Goal: Task Accomplishment & Management: Complete application form

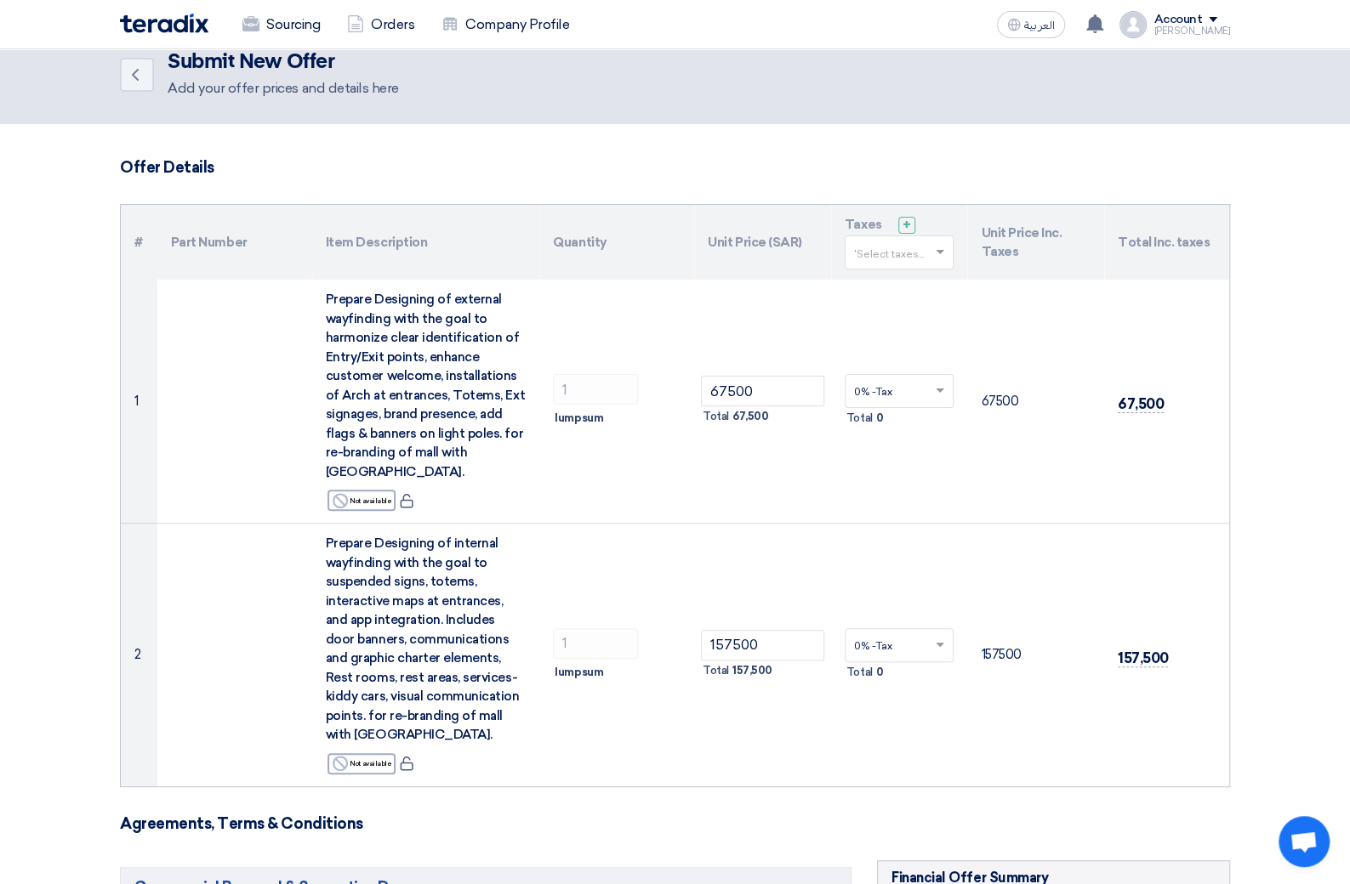
scroll to position [41, 0]
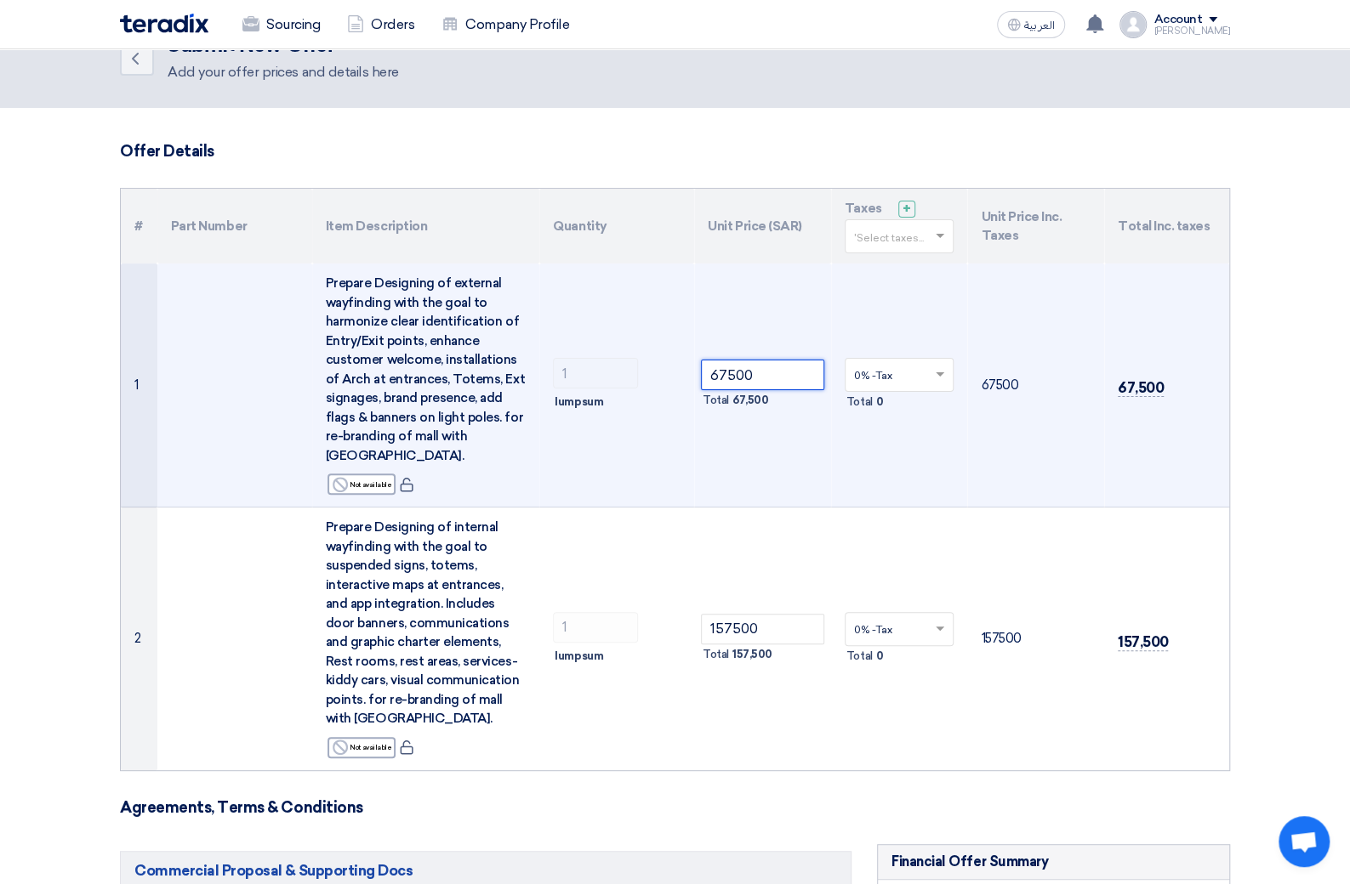
click at [768, 373] on input "67500" at bounding box center [762, 375] width 123 height 31
drag, startPoint x: 768, startPoint y: 373, endPoint x: 676, endPoint y: 373, distance: 91.9
click at [676, 373] on tr "1 Prepare Designing of external wayfinding with the goal to harmonize clear ide…" at bounding box center [675, 386] width 1108 height 244
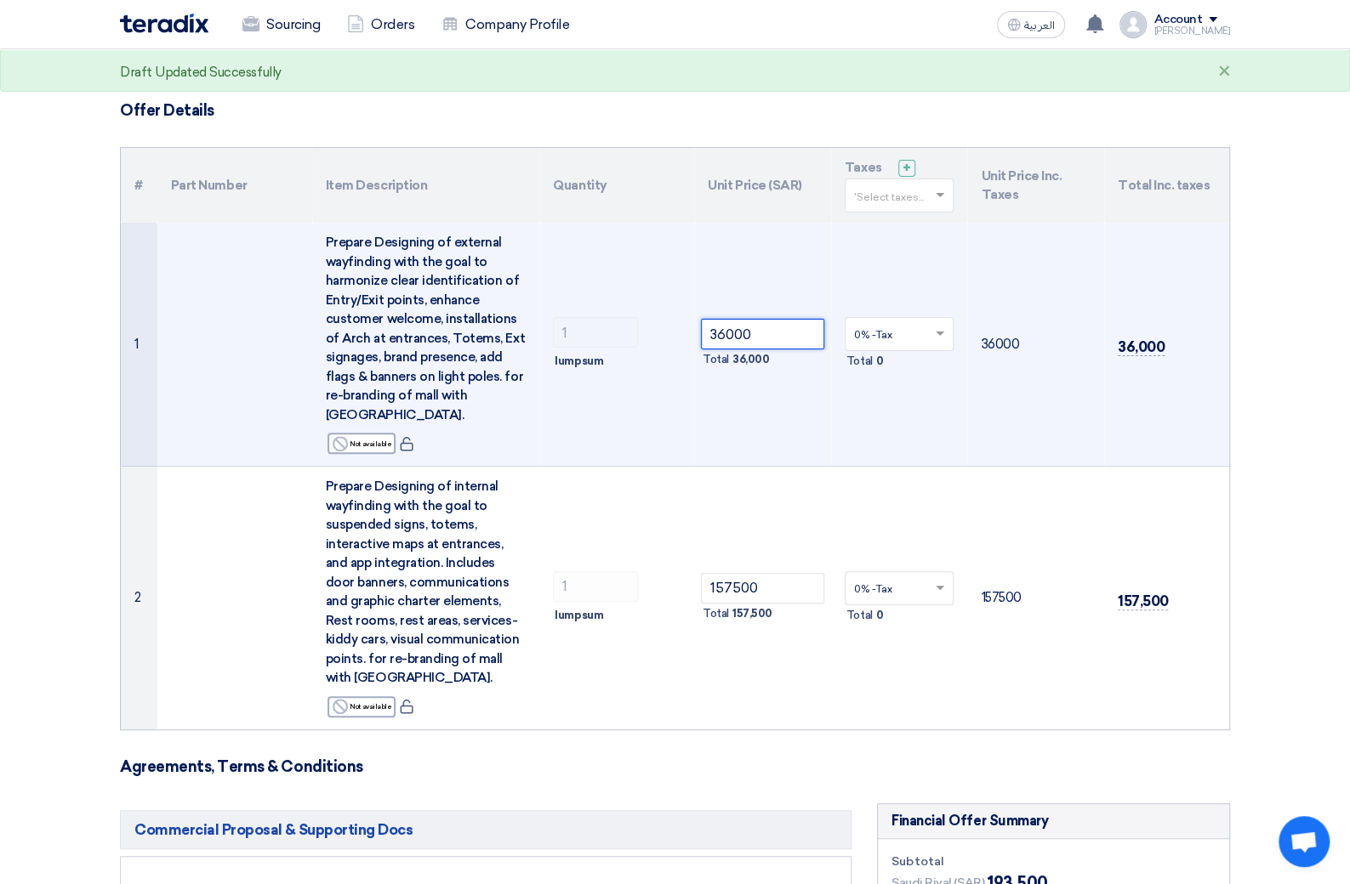
scroll to position [100, 0]
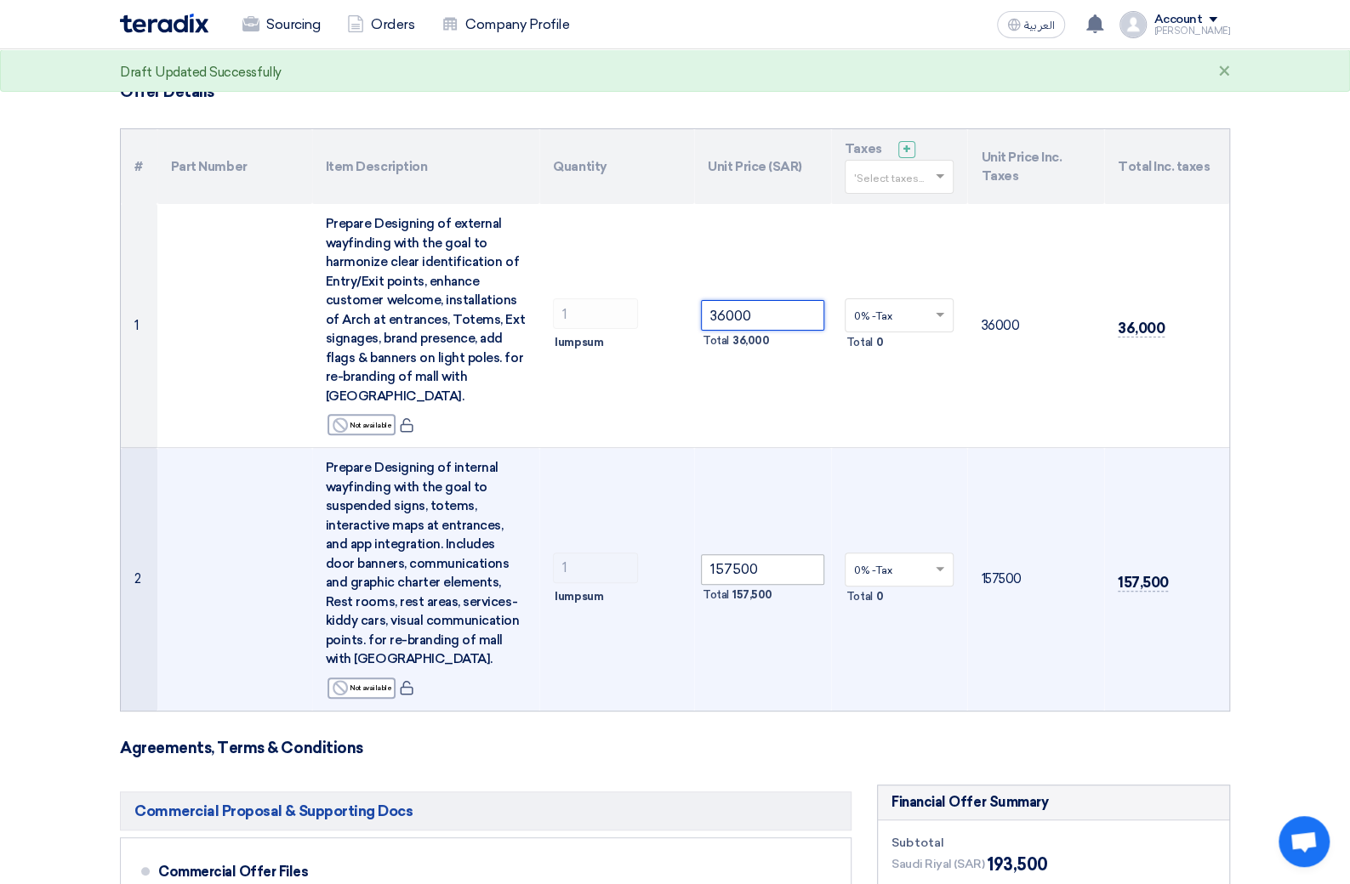
type input "36000"
drag, startPoint x: 767, startPoint y: 566, endPoint x: 657, endPoint y: 566, distance: 109.7
click at [657, 566] on tr "2 Prepare Designing of internal wayfinding with the goal to suspended signs, to…" at bounding box center [675, 579] width 1108 height 263
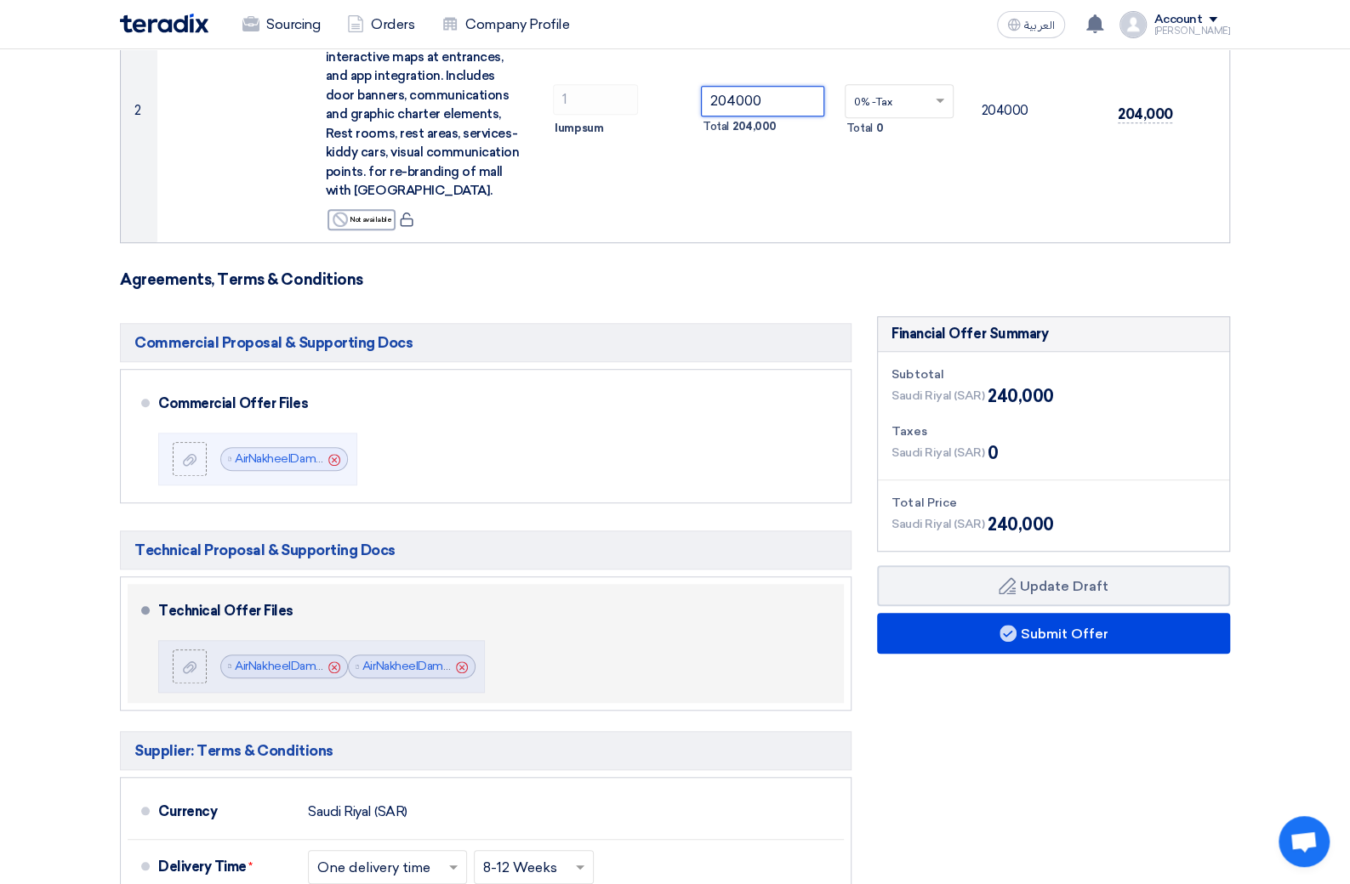
scroll to position [572, 0]
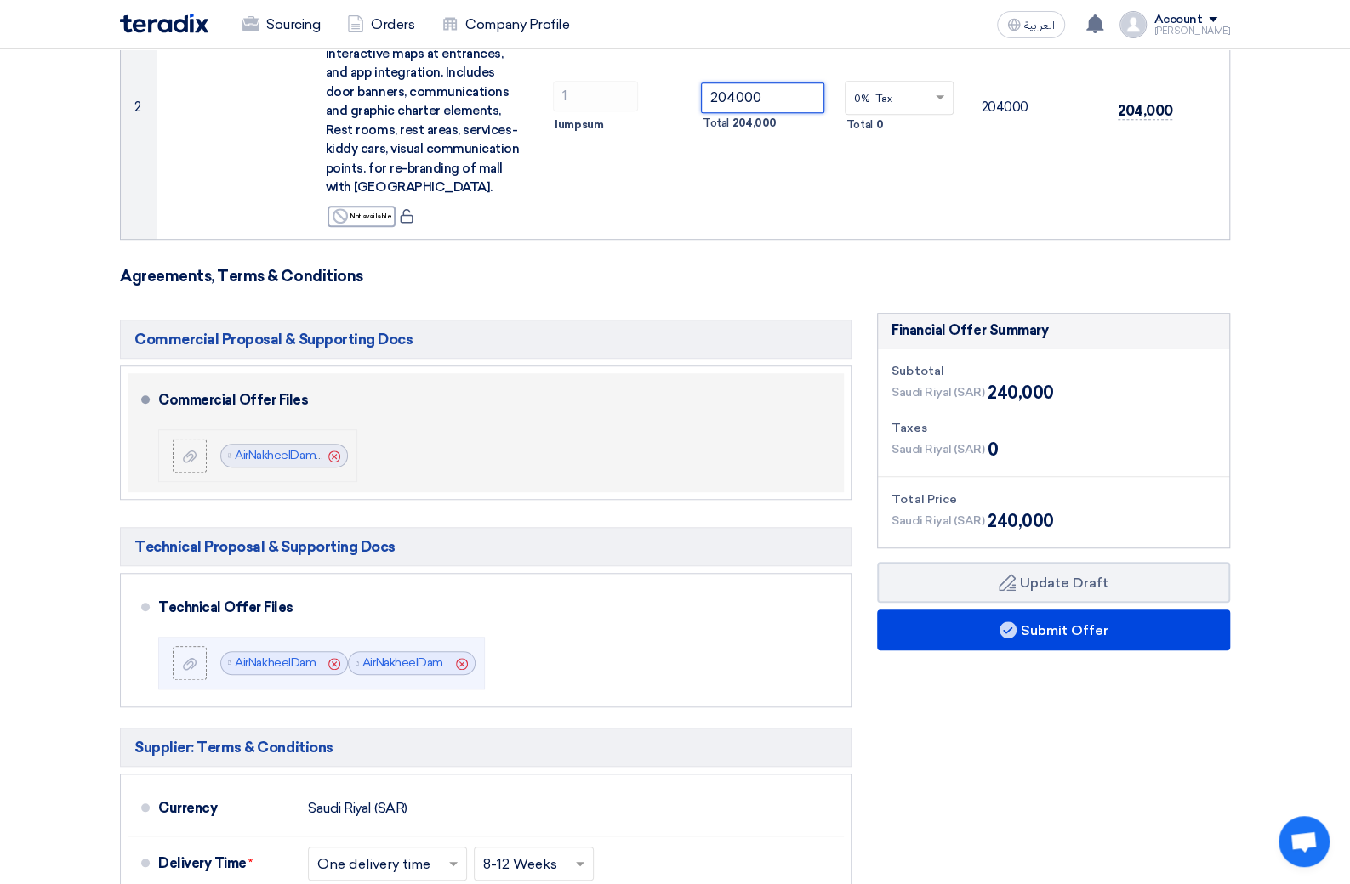
type input "204000"
click at [329, 456] on icon "Cancel" at bounding box center [334, 457] width 12 height 12
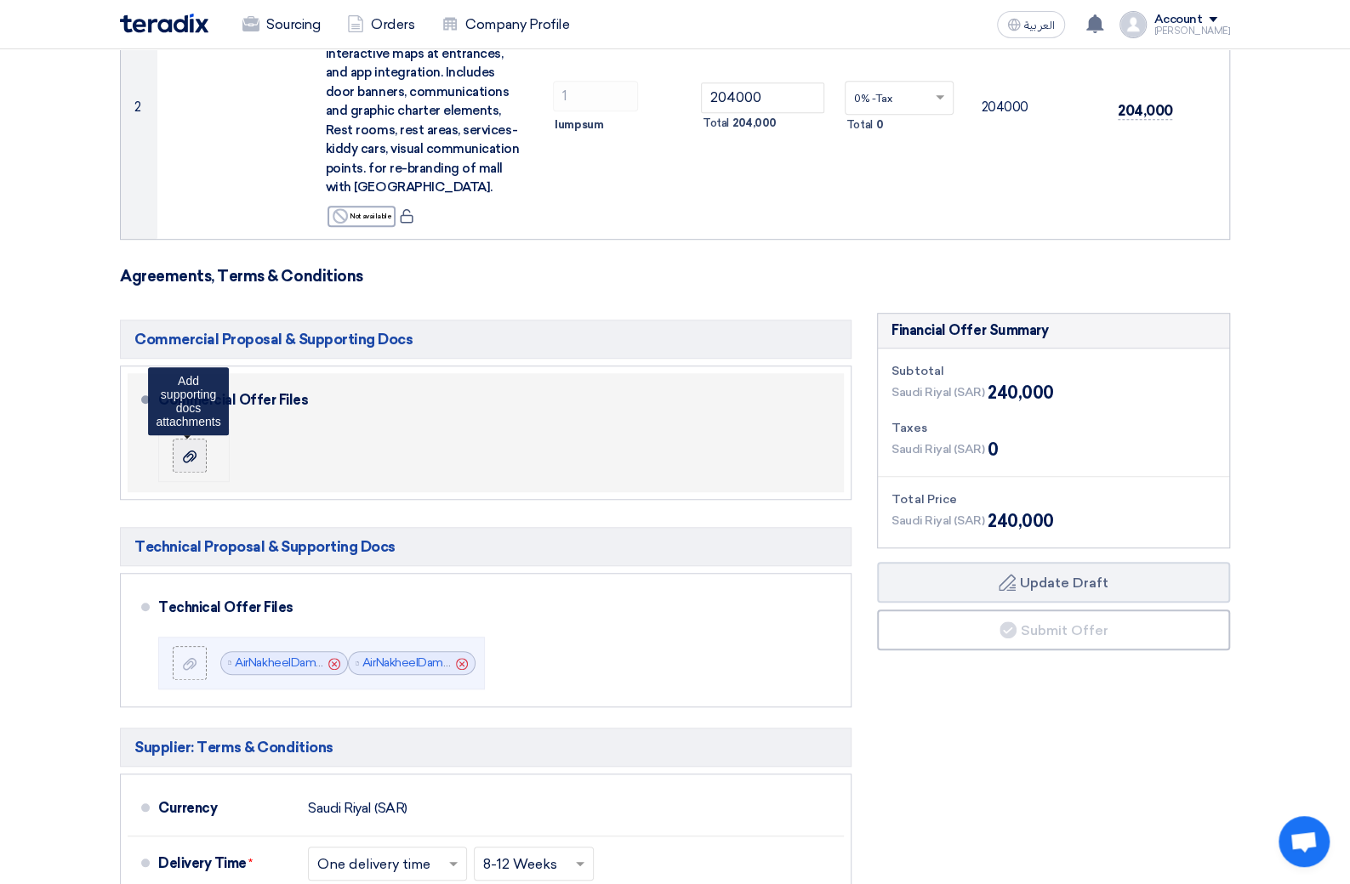
click at [195, 456] on icon at bounding box center [190, 457] width 14 height 14
click at [0, 0] on input "file" at bounding box center [0, 0] width 0 height 0
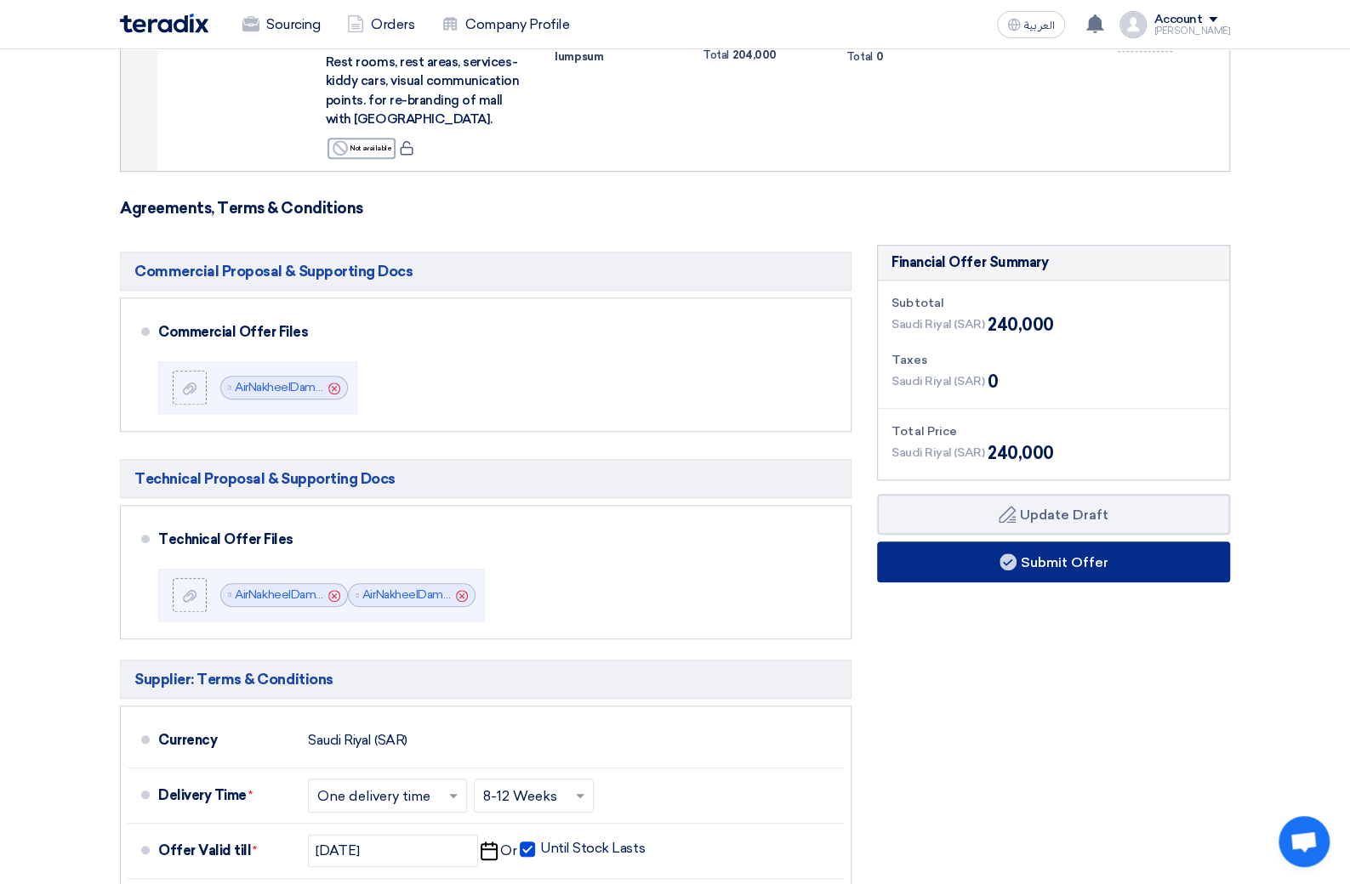
scroll to position [671, 0]
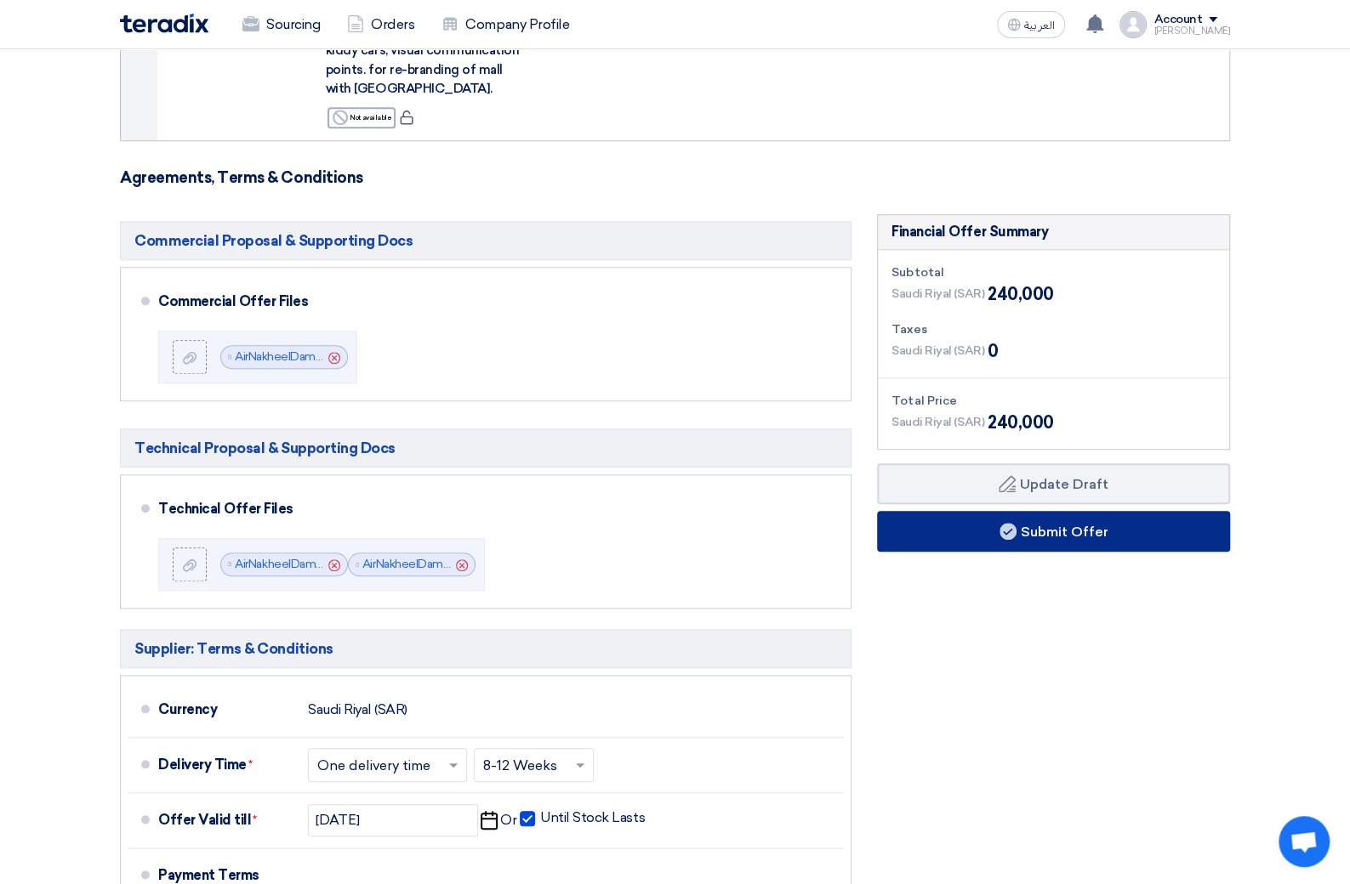
click at [1040, 532] on button "Submit Offer" at bounding box center [1053, 531] width 353 height 41
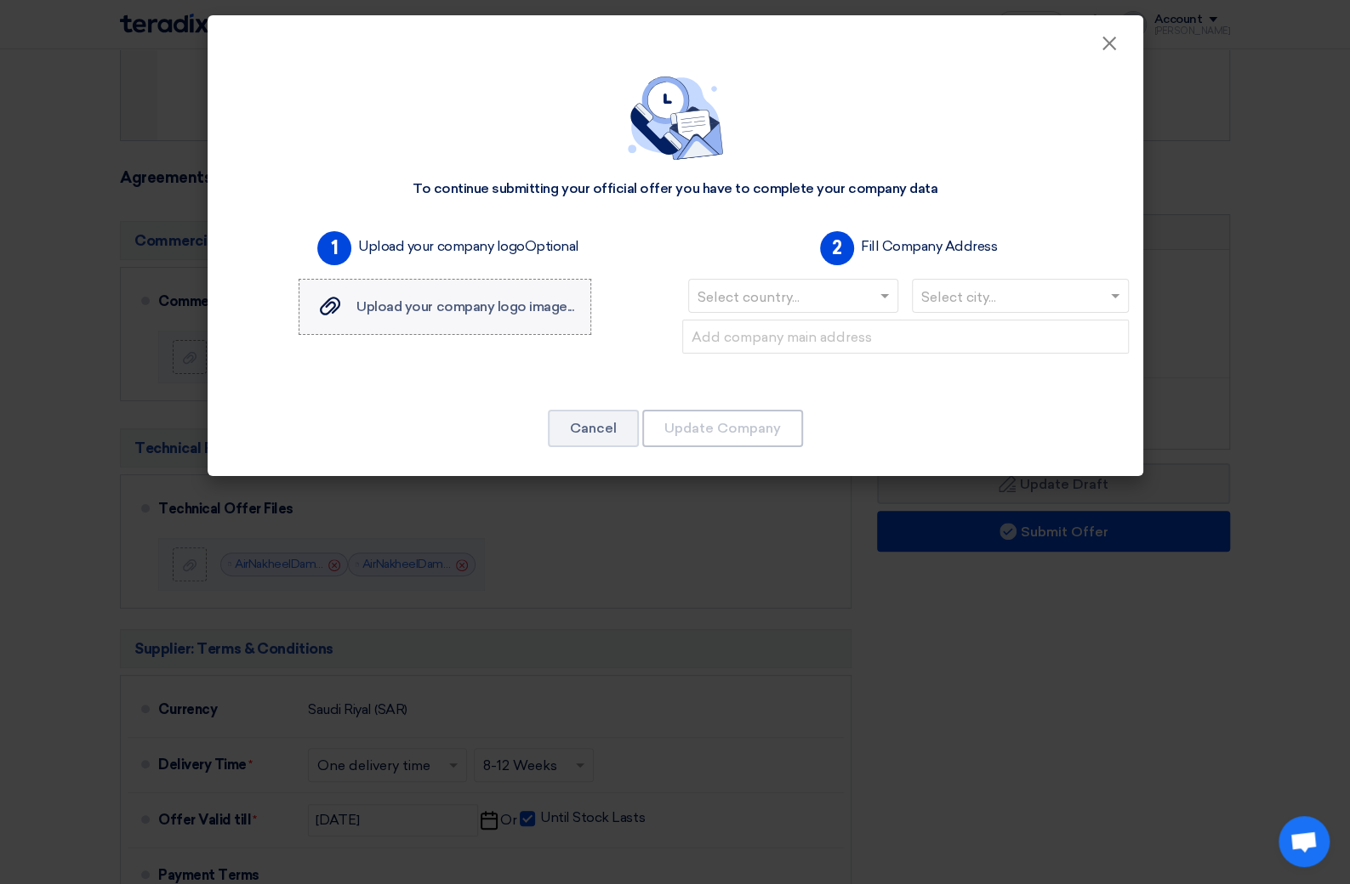
click at [519, 310] on span "Upload your company logo image..." at bounding box center [464, 307] width 217 height 16
click at [0, 0] on input "Upload your company logo image... Upload your company logo image..." at bounding box center [0, 0] width 0 height 0
click at [581, 428] on button "Cancel" at bounding box center [593, 428] width 91 height 37
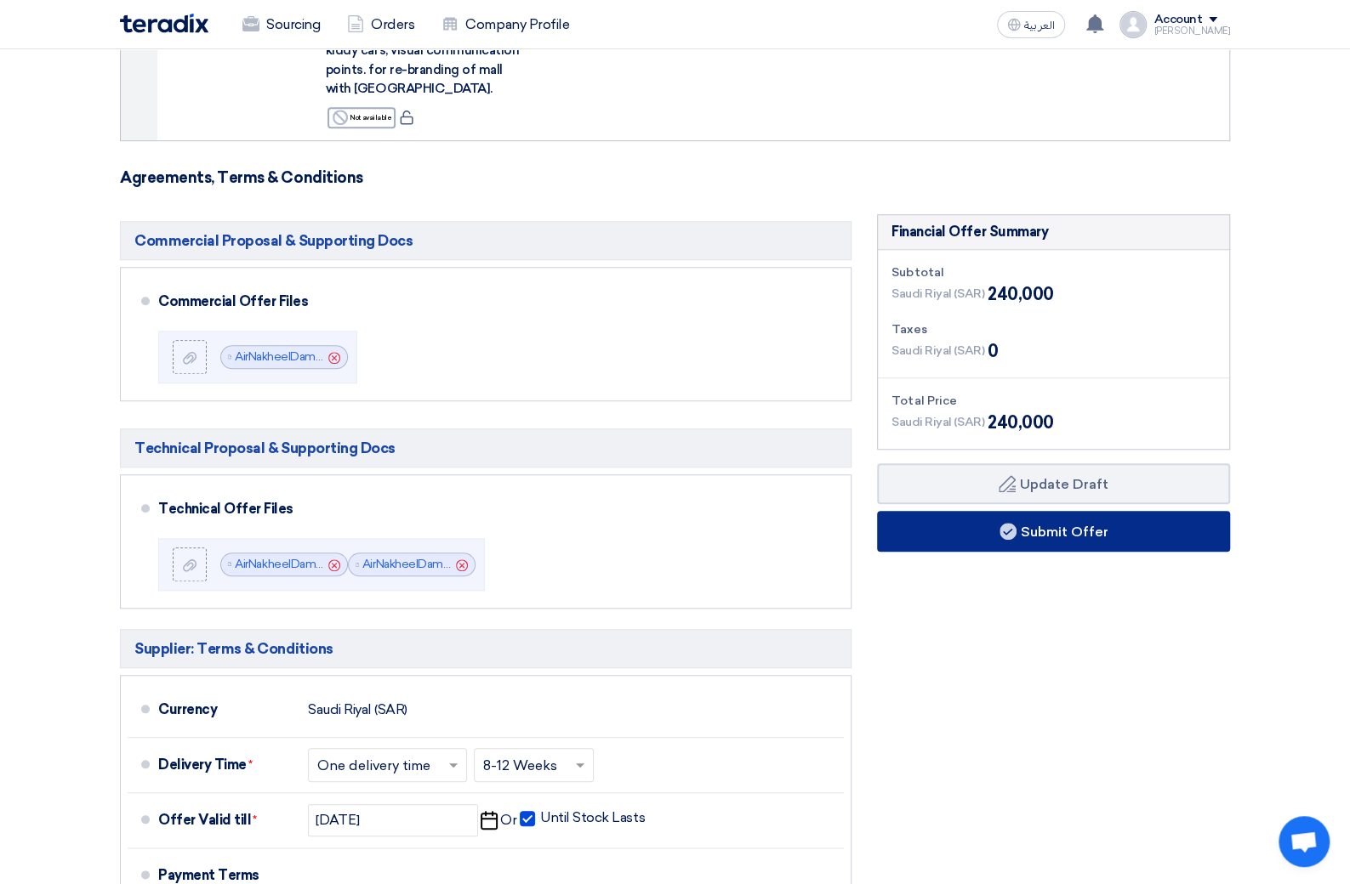
click at [1038, 534] on button "Submit Offer" at bounding box center [1053, 531] width 353 height 41
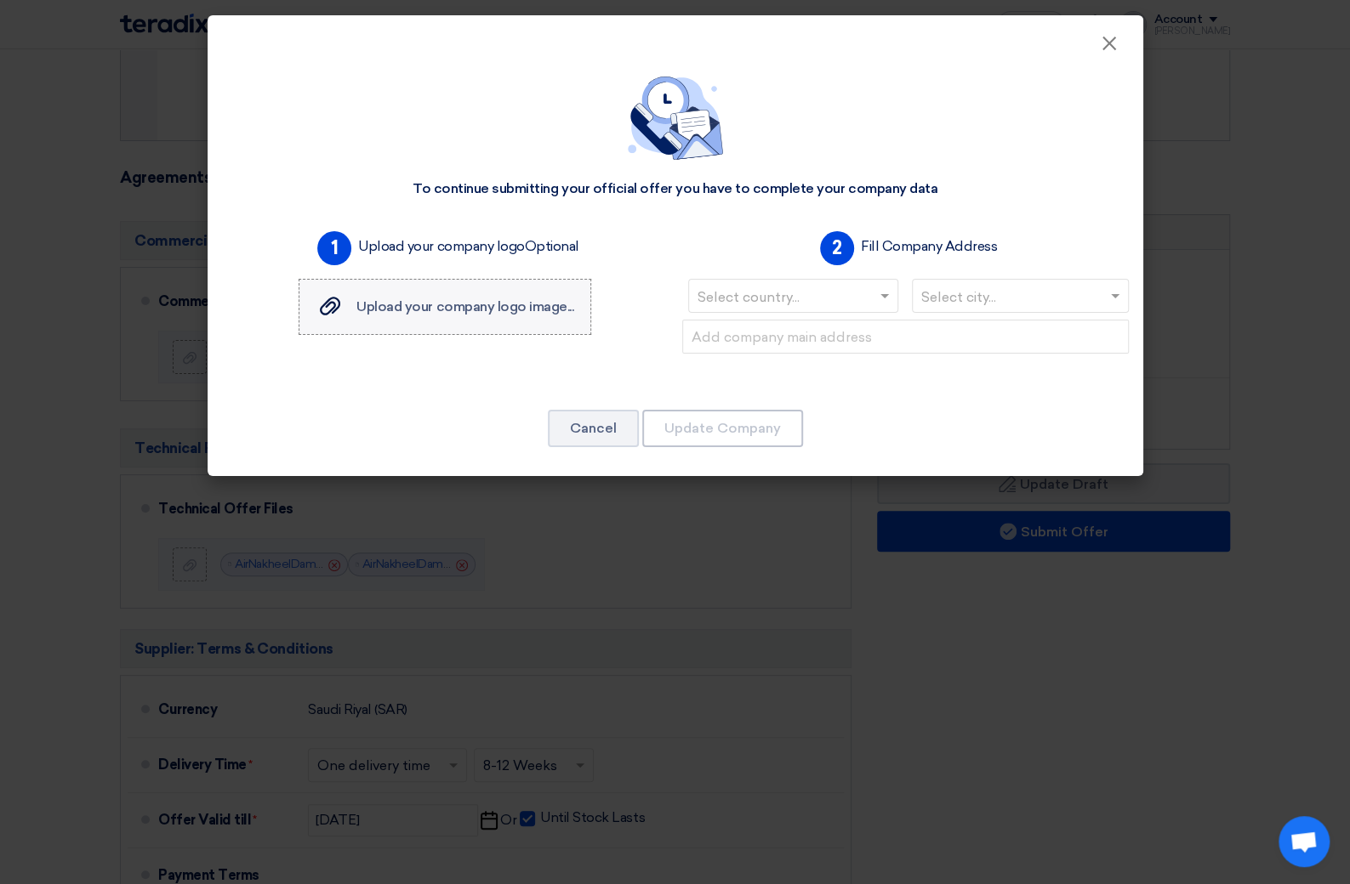
click at [505, 305] on span "Upload your company logo image..." at bounding box center [464, 307] width 217 height 16
click at [0, 0] on input "Upload your company logo image... Upload your company logo image..." at bounding box center [0, 0] width 0 height 0
click at [794, 302] on input "text" at bounding box center [784, 298] width 175 height 28
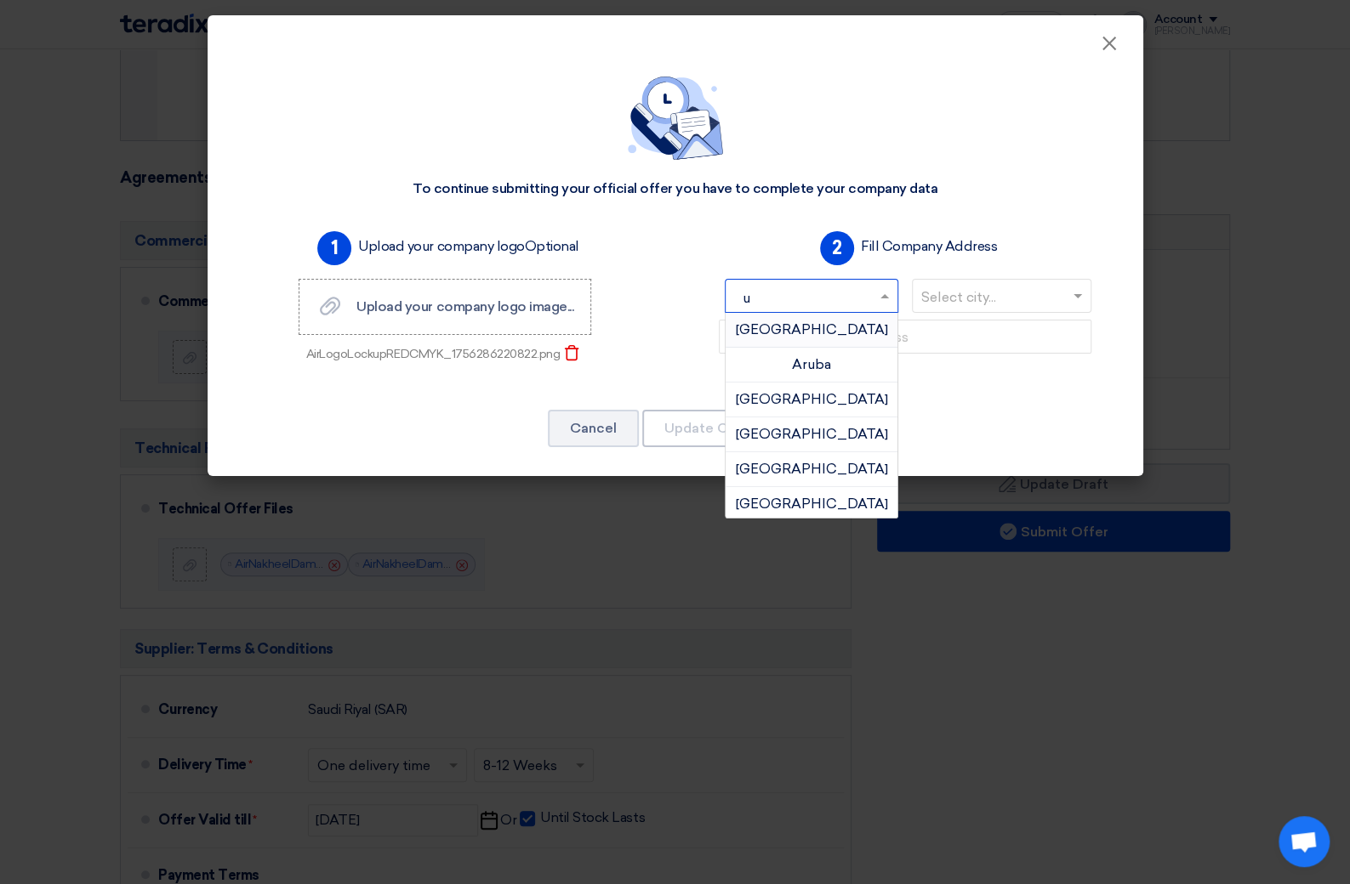
type input "un"
click at [836, 469] on span "[GEOGRAPHIC_DATA]" at bounding box center [812, 469] width 152 height 16
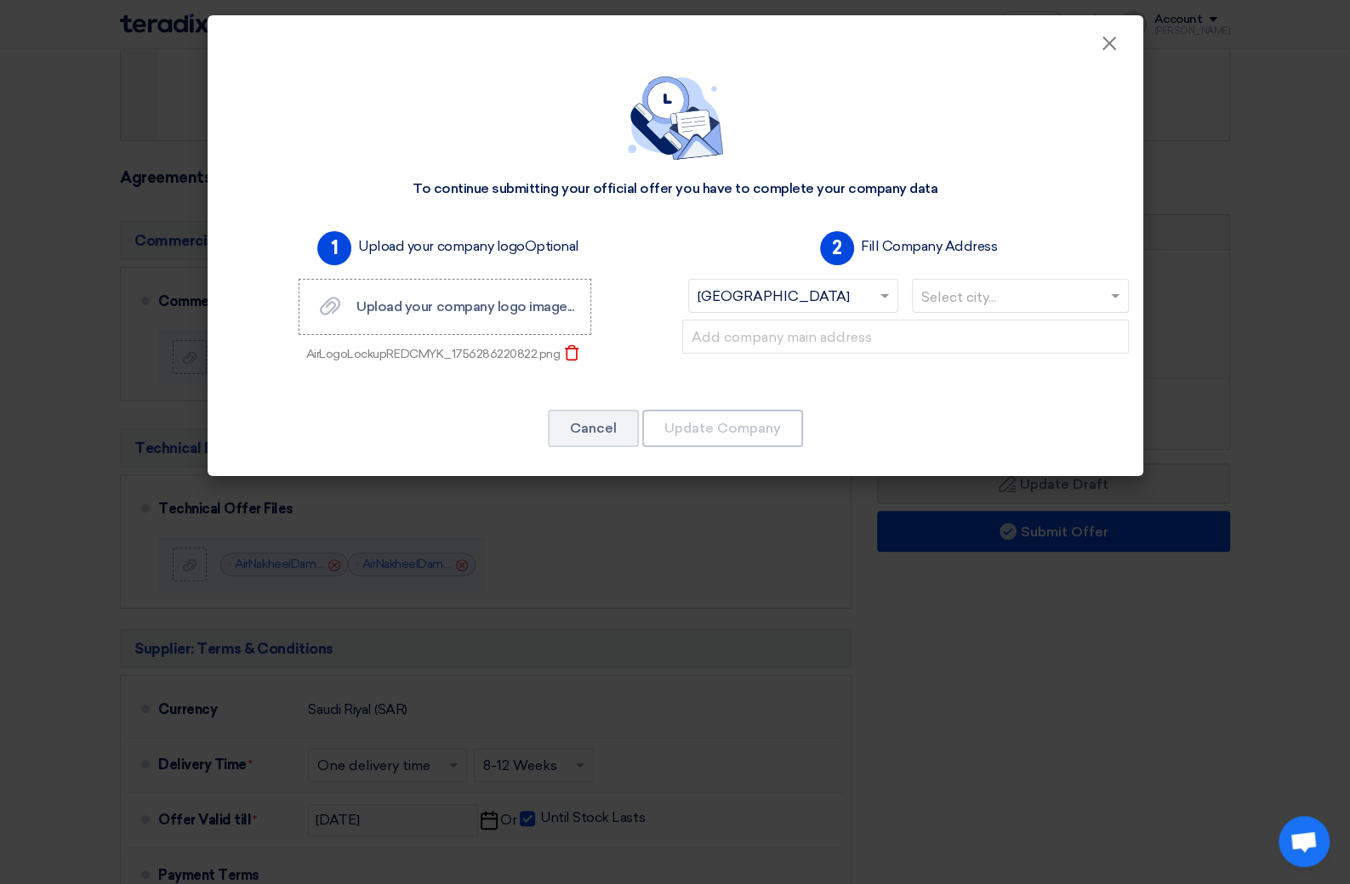
click at [992, 299] on input "text" at bounding box center [1011, 298] width 181 height 28
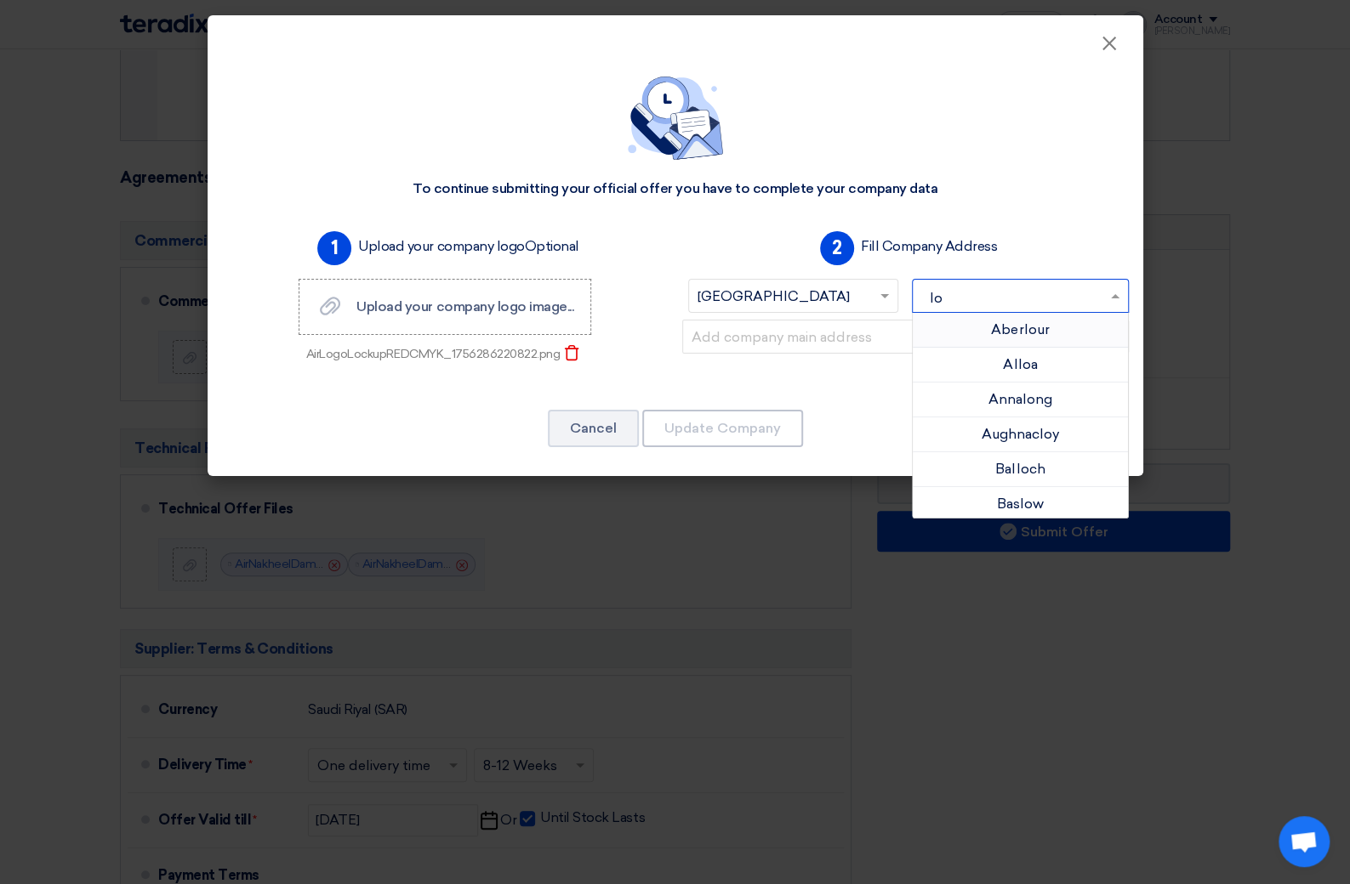
type input "lon"
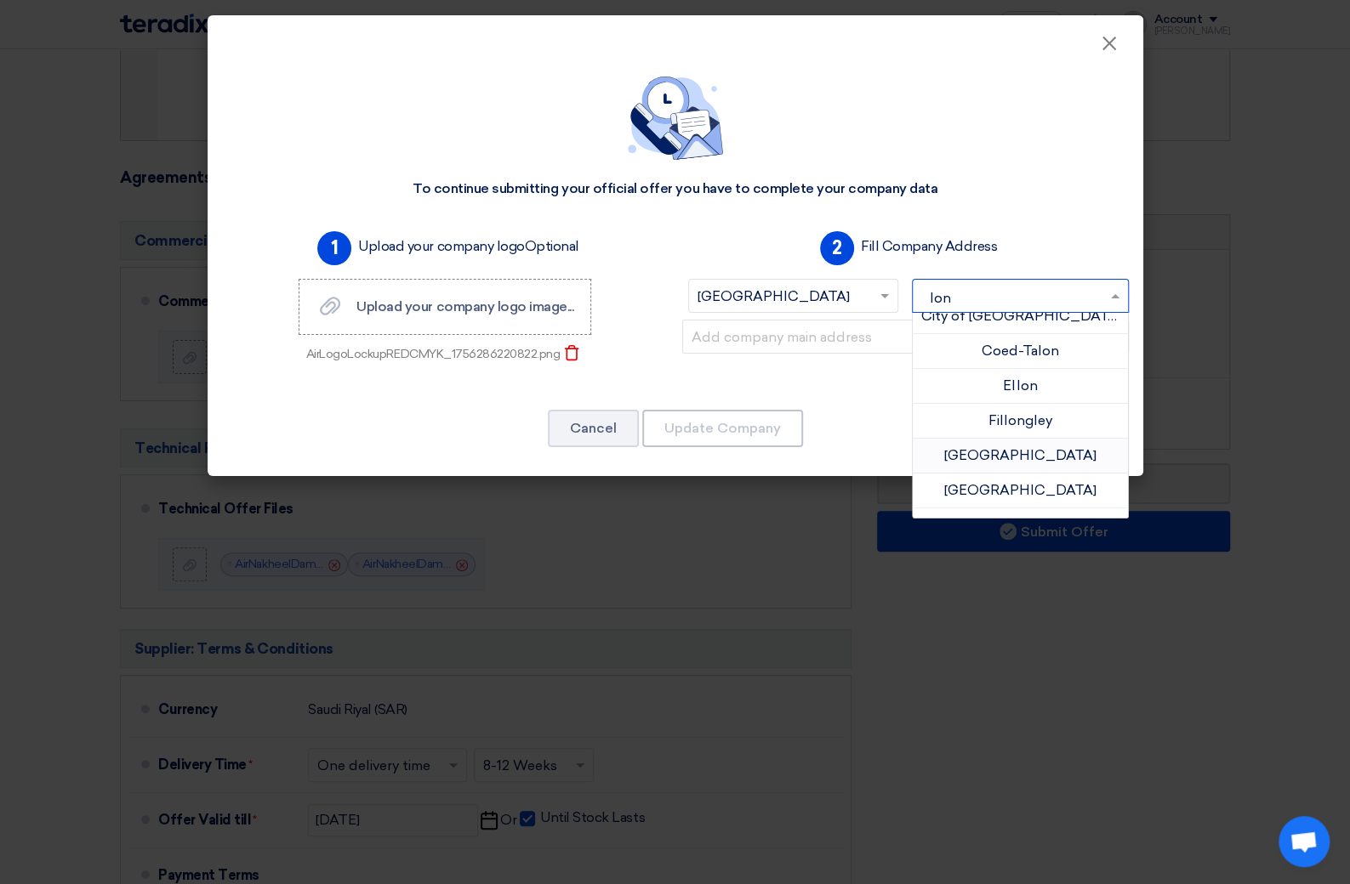
click at [1009, 449] on span "[GEOGRAPHIC_DATA]" at bounding box center [1020, 455] width 152 height 16
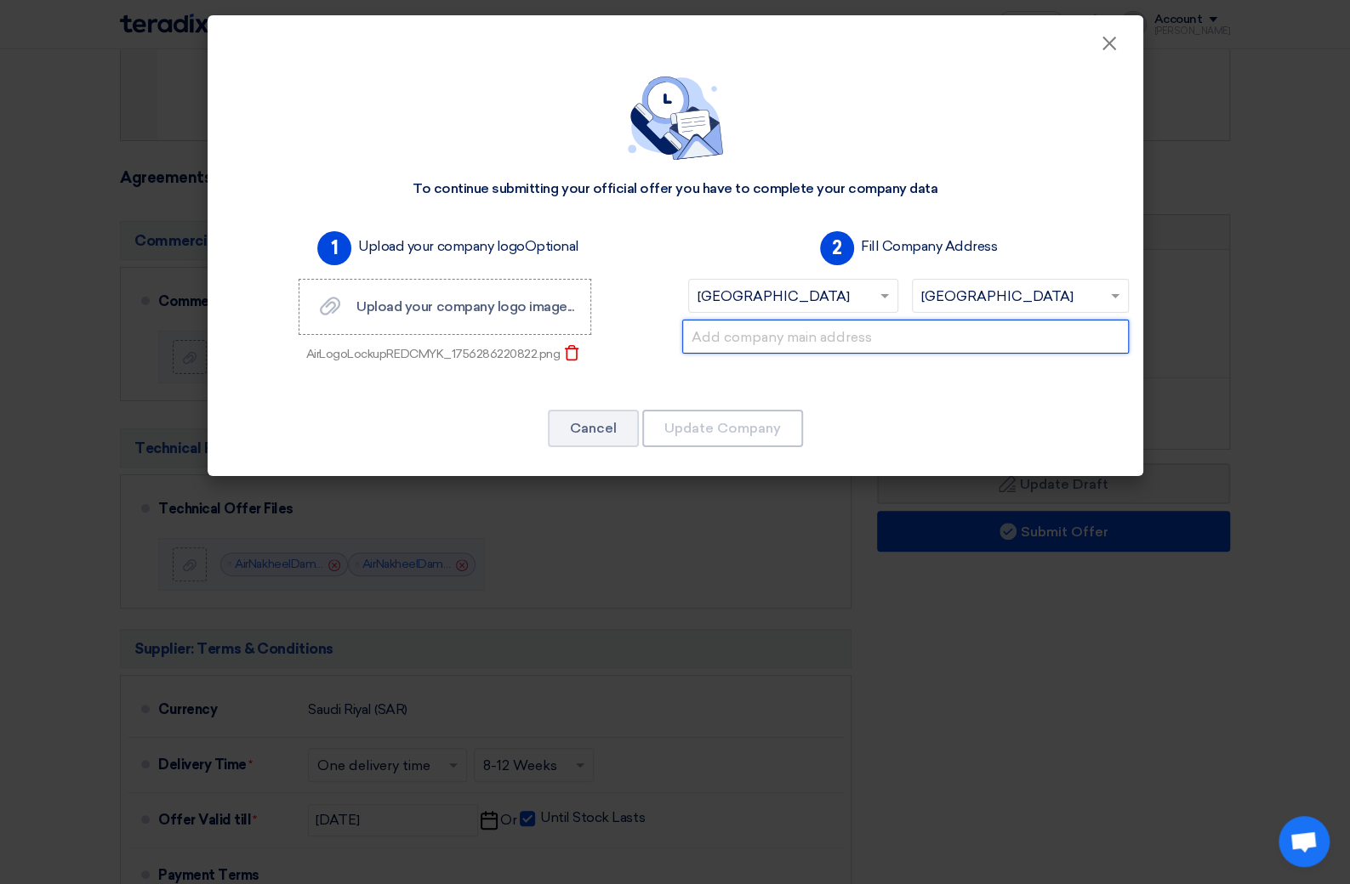
click at [870, 344] on input "text" at bounding box center [905, 337] width 446 height 34
type input "[STREET_ADDRESS]"
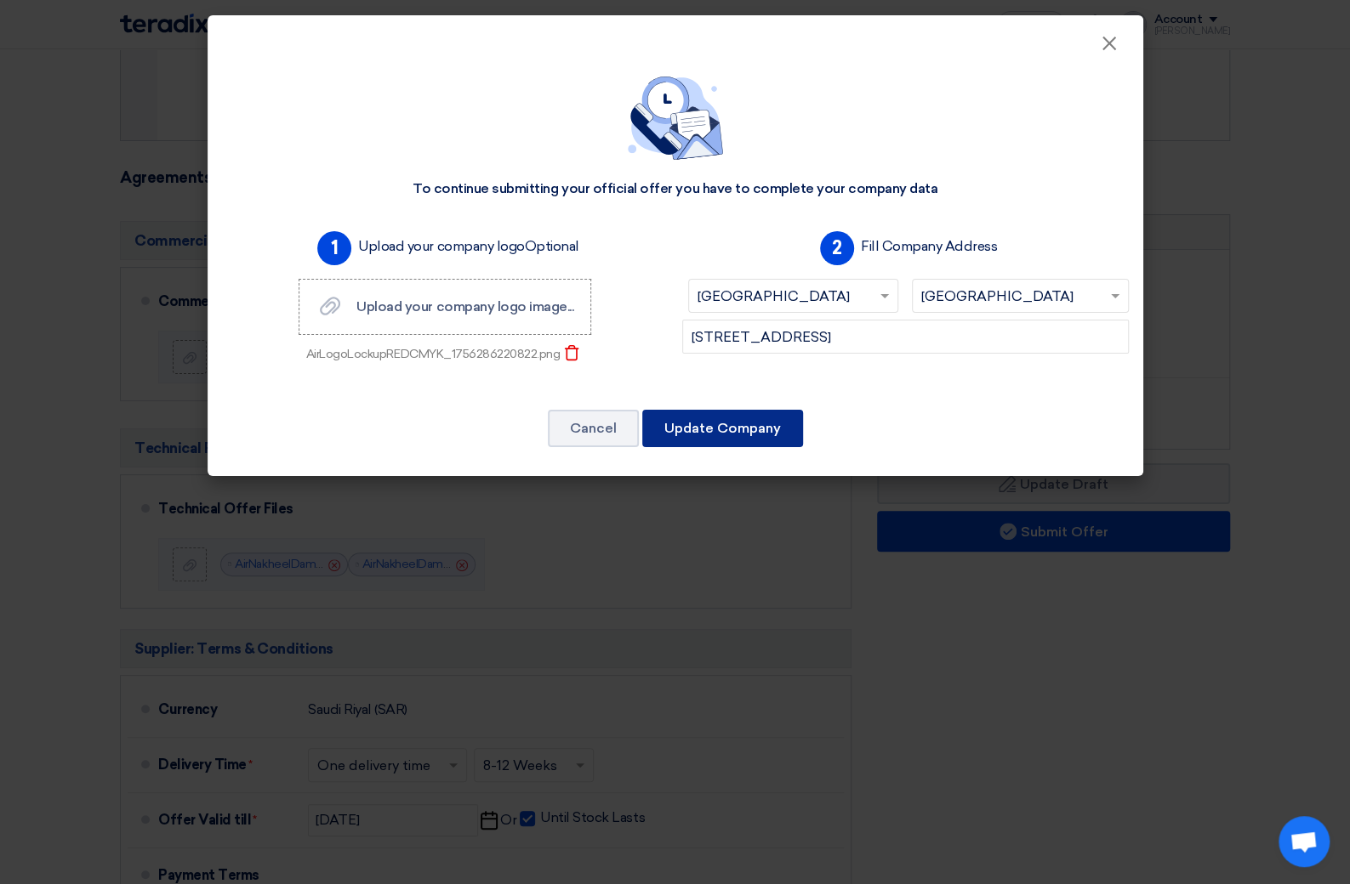
click at [744, 430] on button "Update Company" at bounding box center [722, 428] width 161 height 37
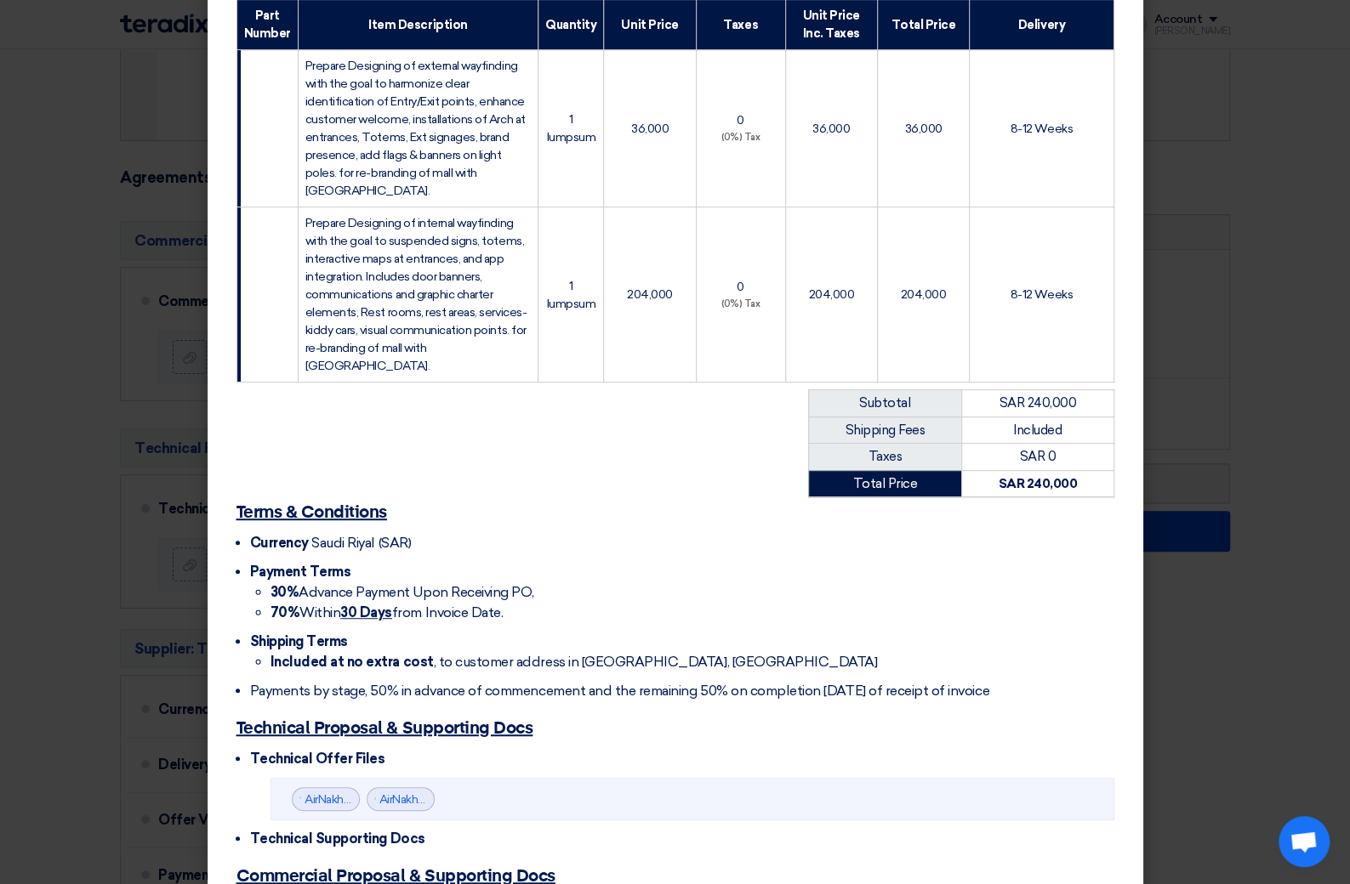
scroll to position [462, 0]
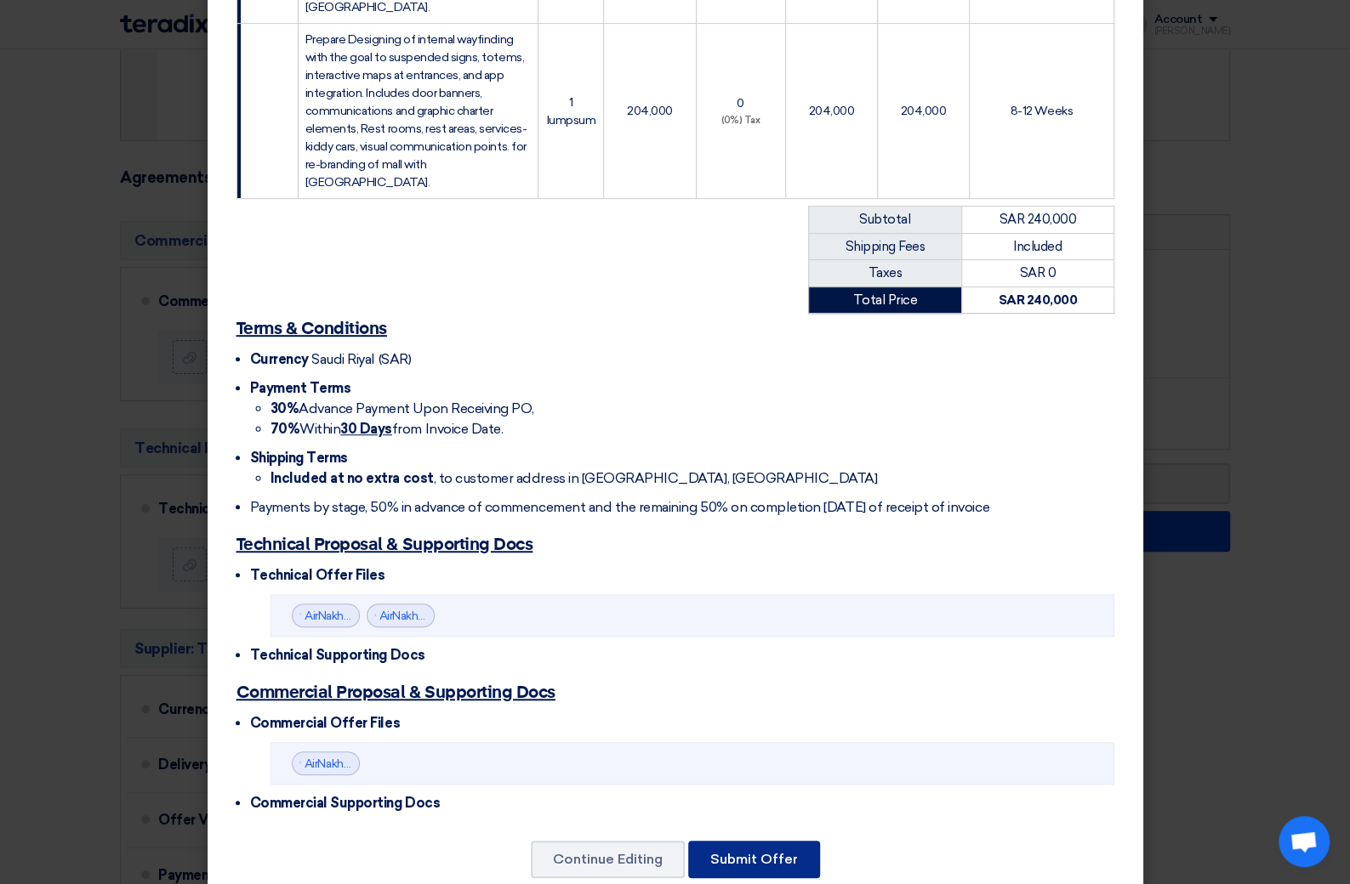
click at [780, 841] on button "Submit Offer" at bounding box center [754, 859] width 132 height 37
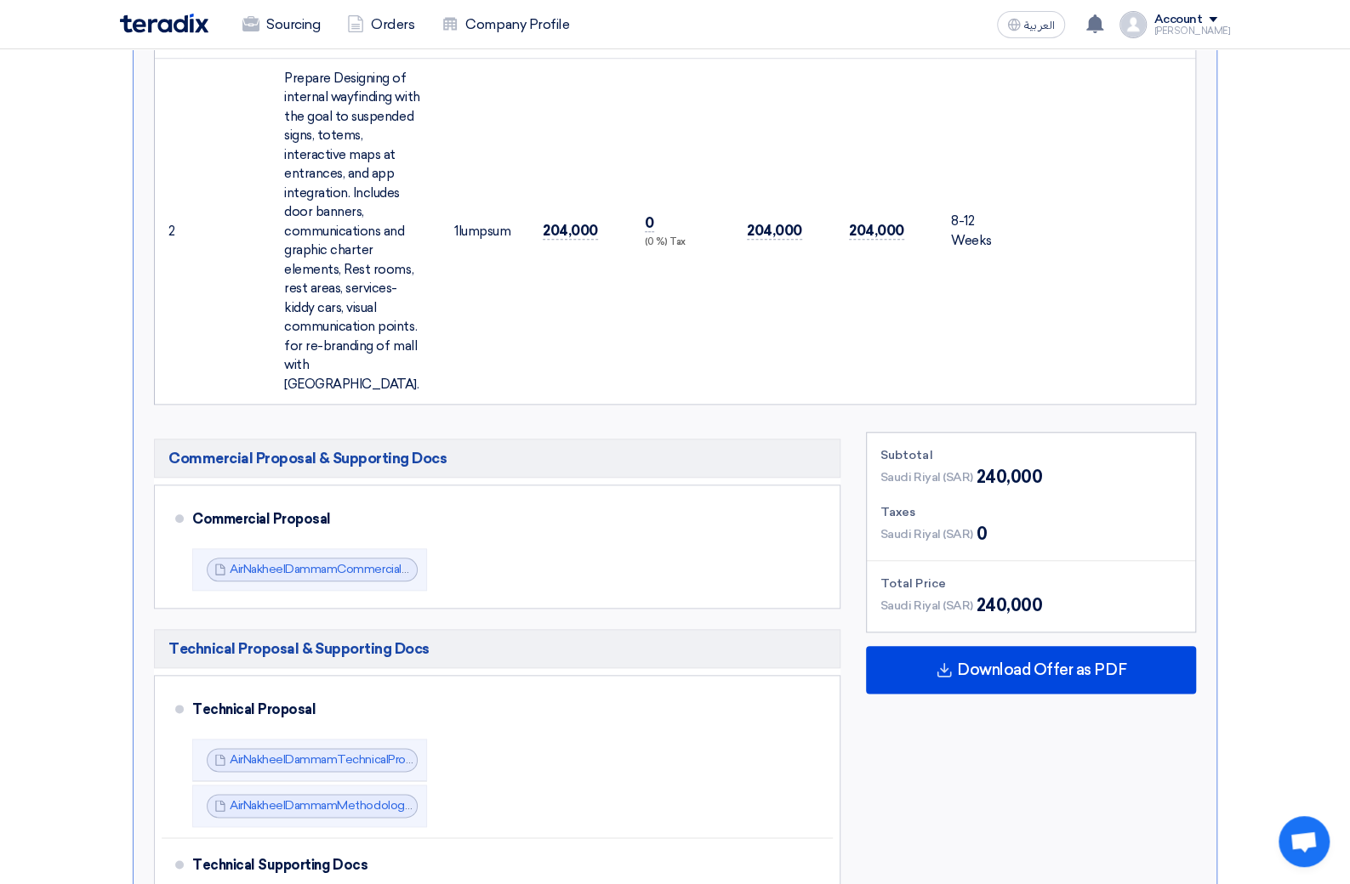
scroll to position [845, 0]
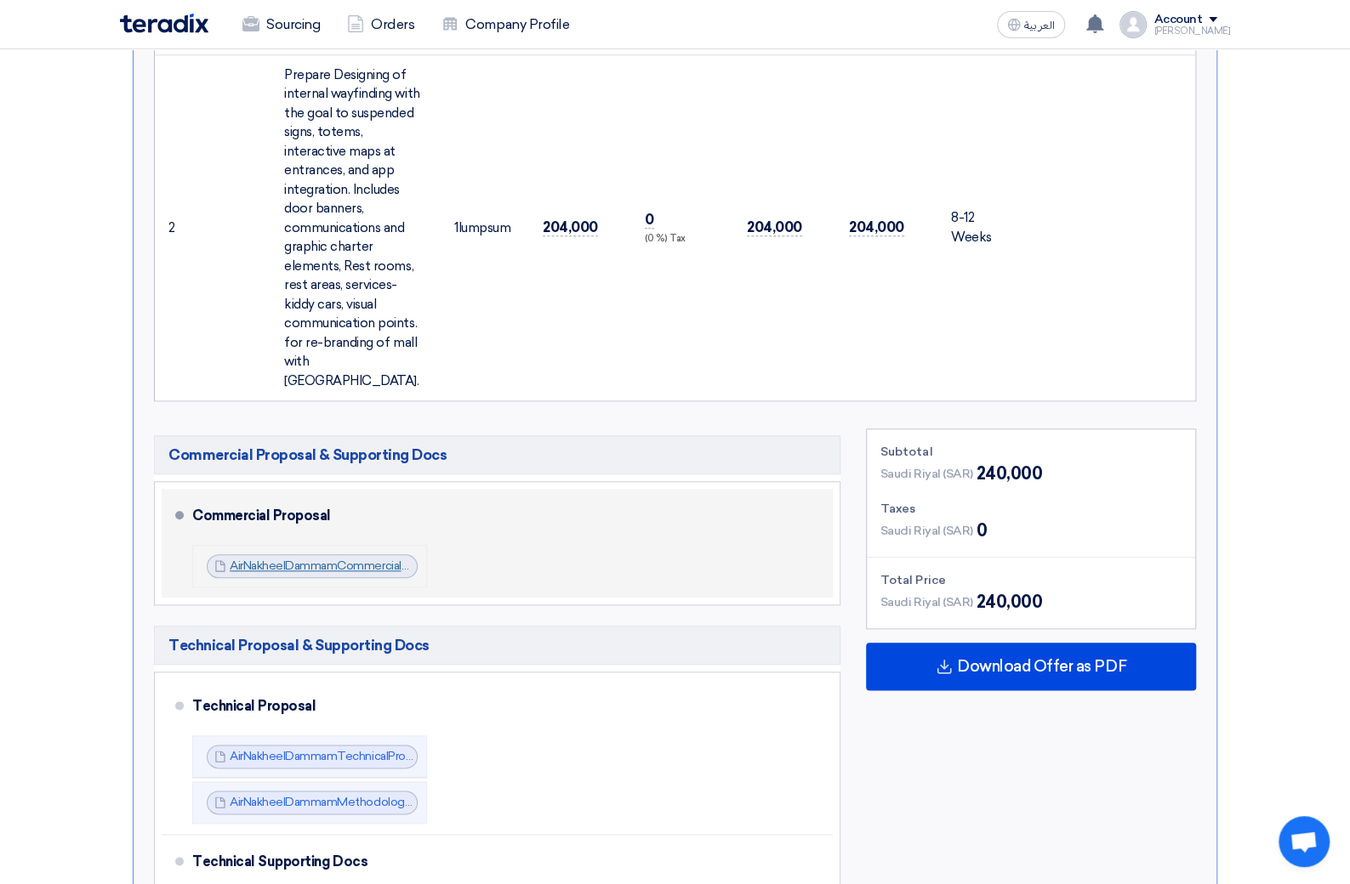
click at [327, 559] on link "AirNakheelDammamCommercialPro_1756285679253.pdf" at bounding box center [382, 566] width 304 height 14
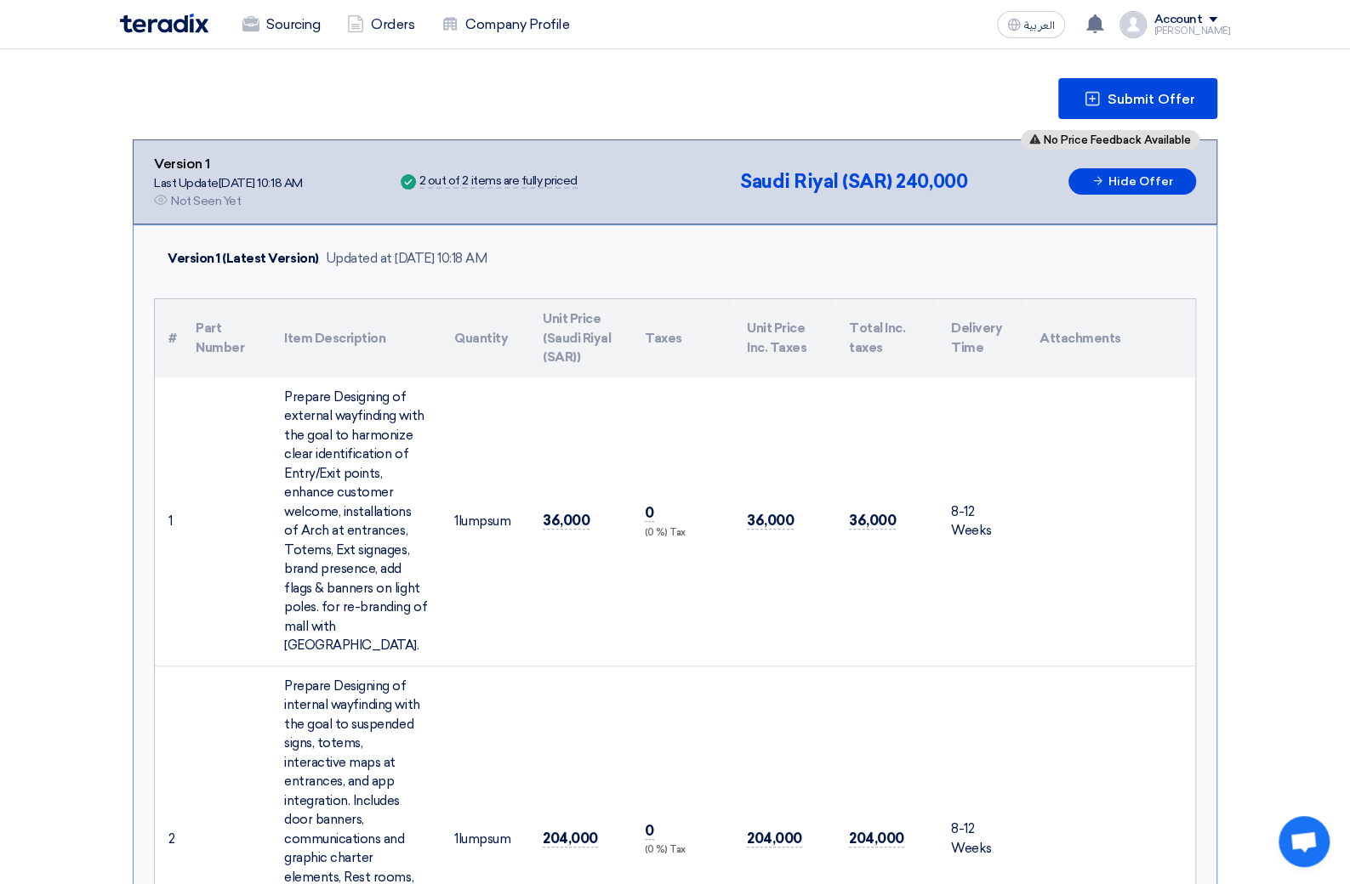
scroll to position [0, 0]
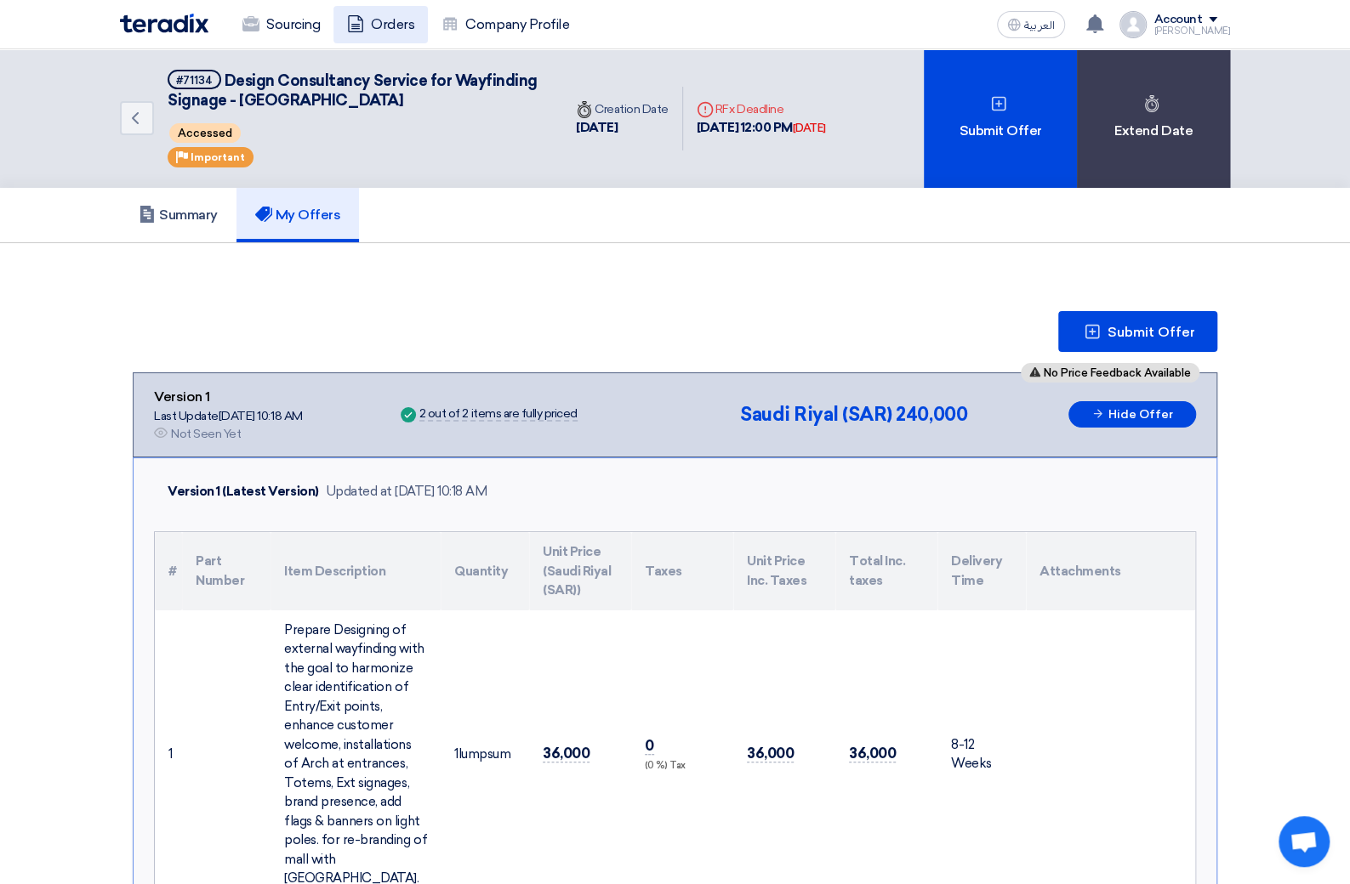
click at [387, 25] on link "Orders" at bounding box center [380, 24] width 94 height 37
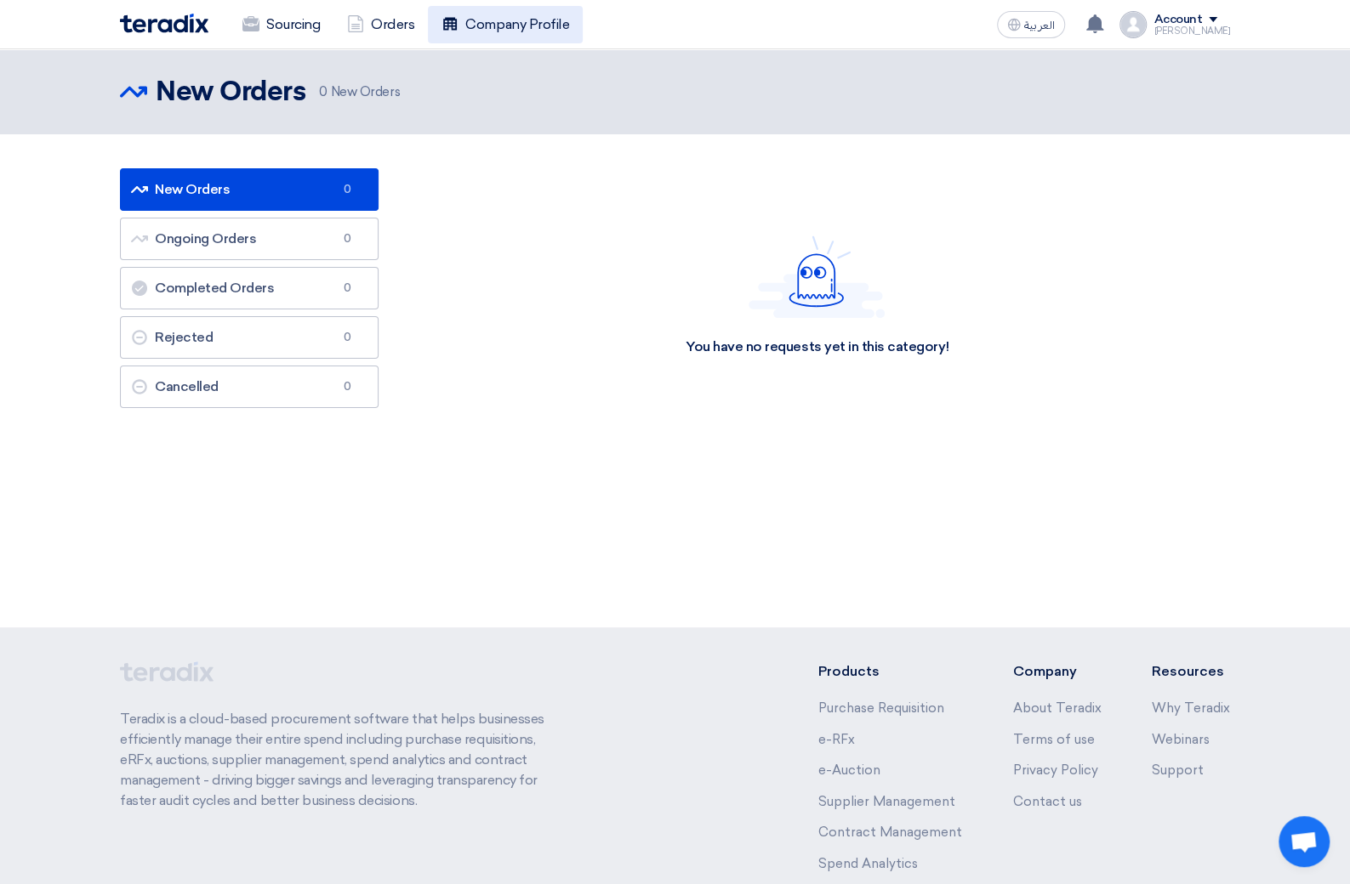
click at [520, 26] on link "Company Profile" at bounding box center [505, 24] width 155 height 37
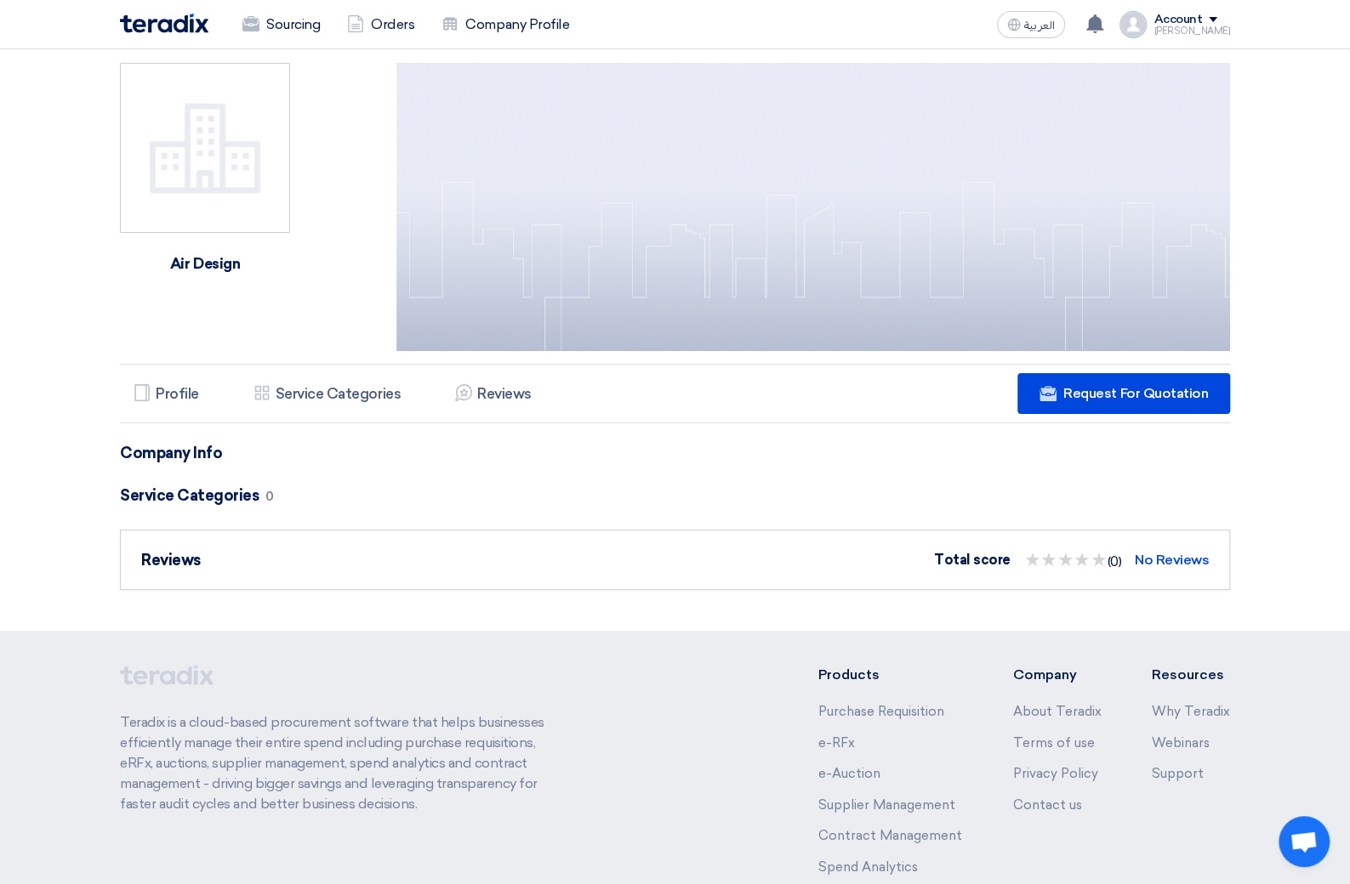
click at [1180, 26] on div "[PERSON_NAME]" at bounding box center [1191, 30] width 77 height 9
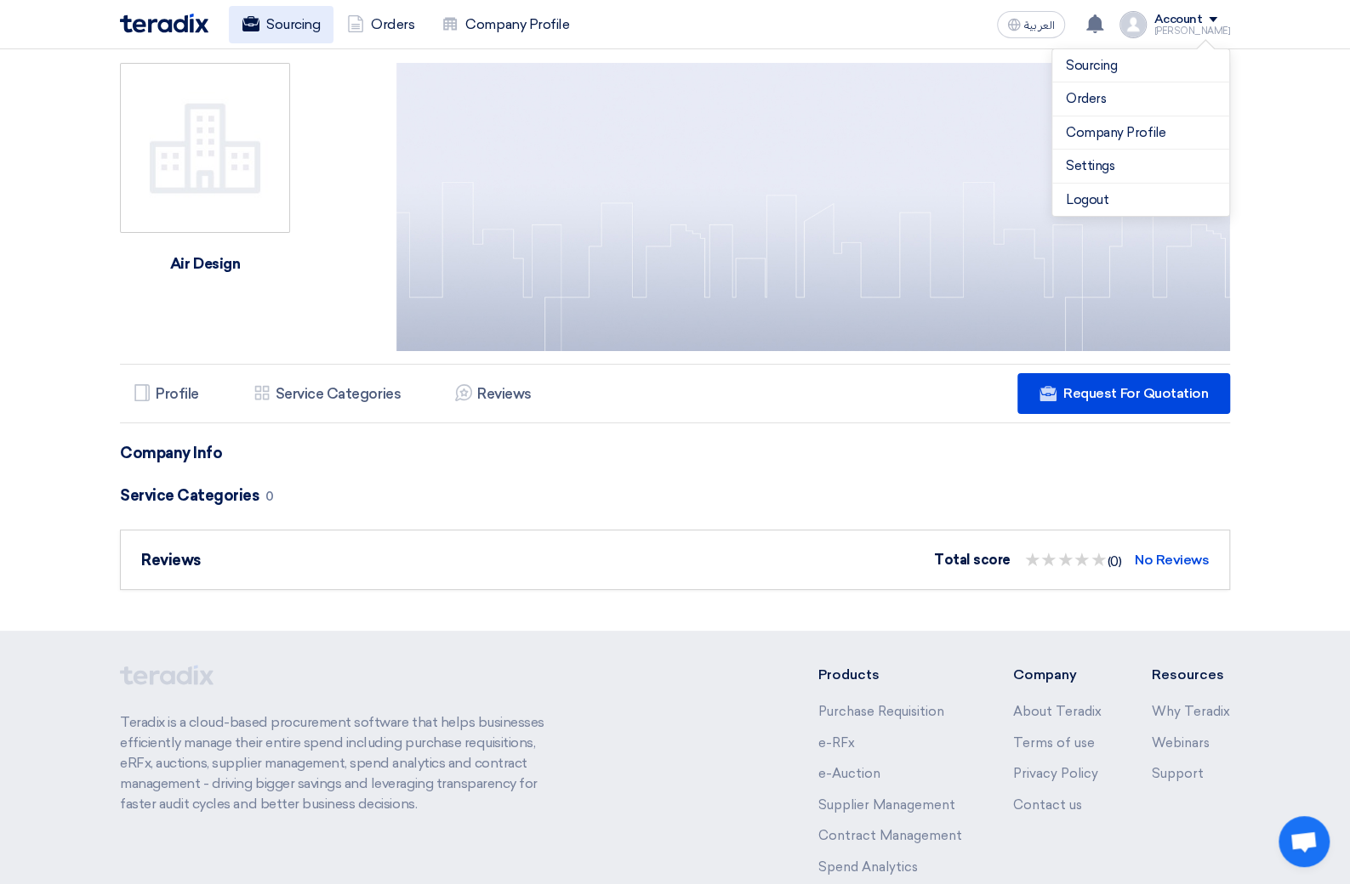
click at [299, 25] on link "Sourcing" at bounding box center [281, 24] width 105 height 37
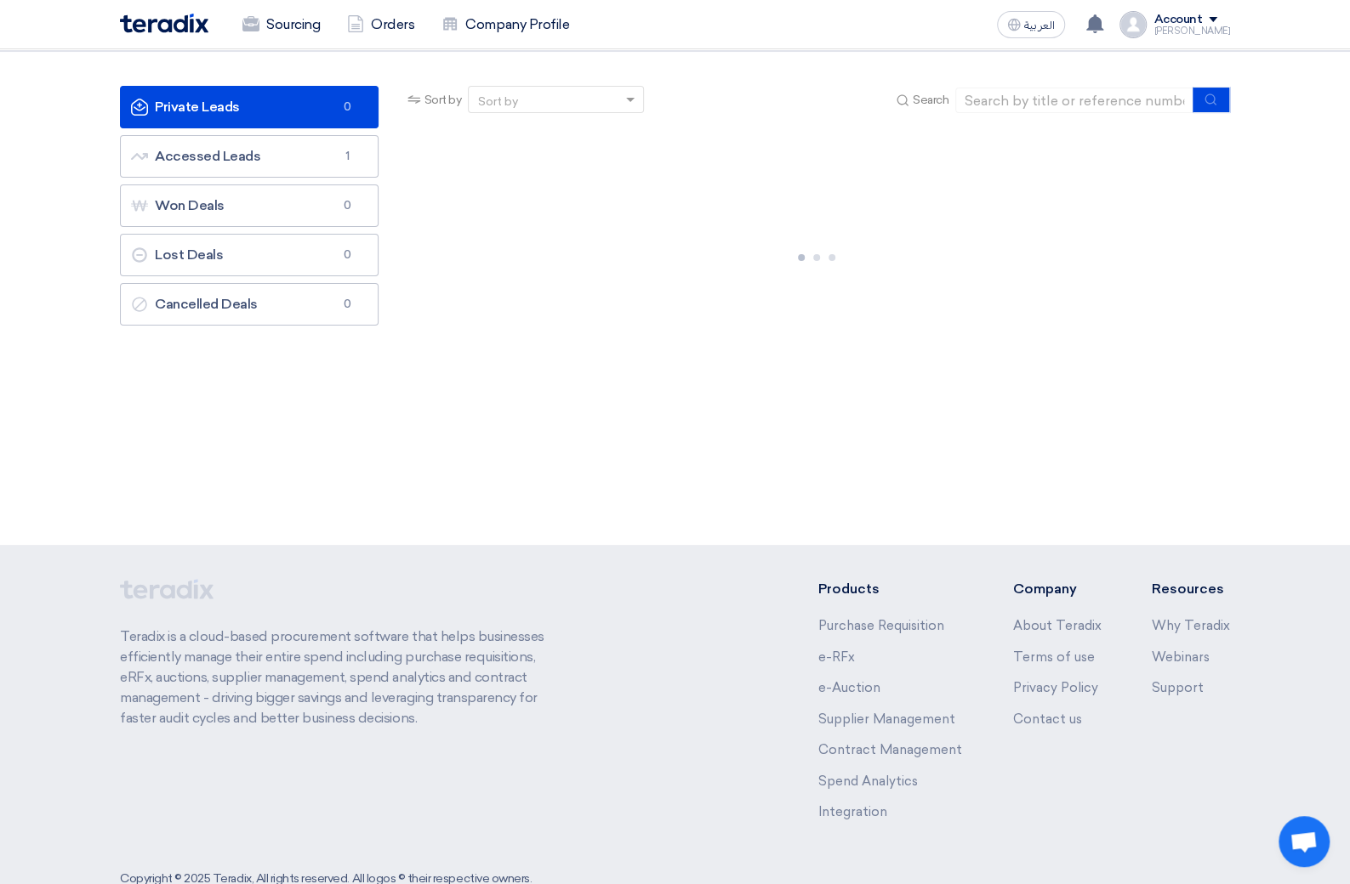
scroll to position [124, 0]
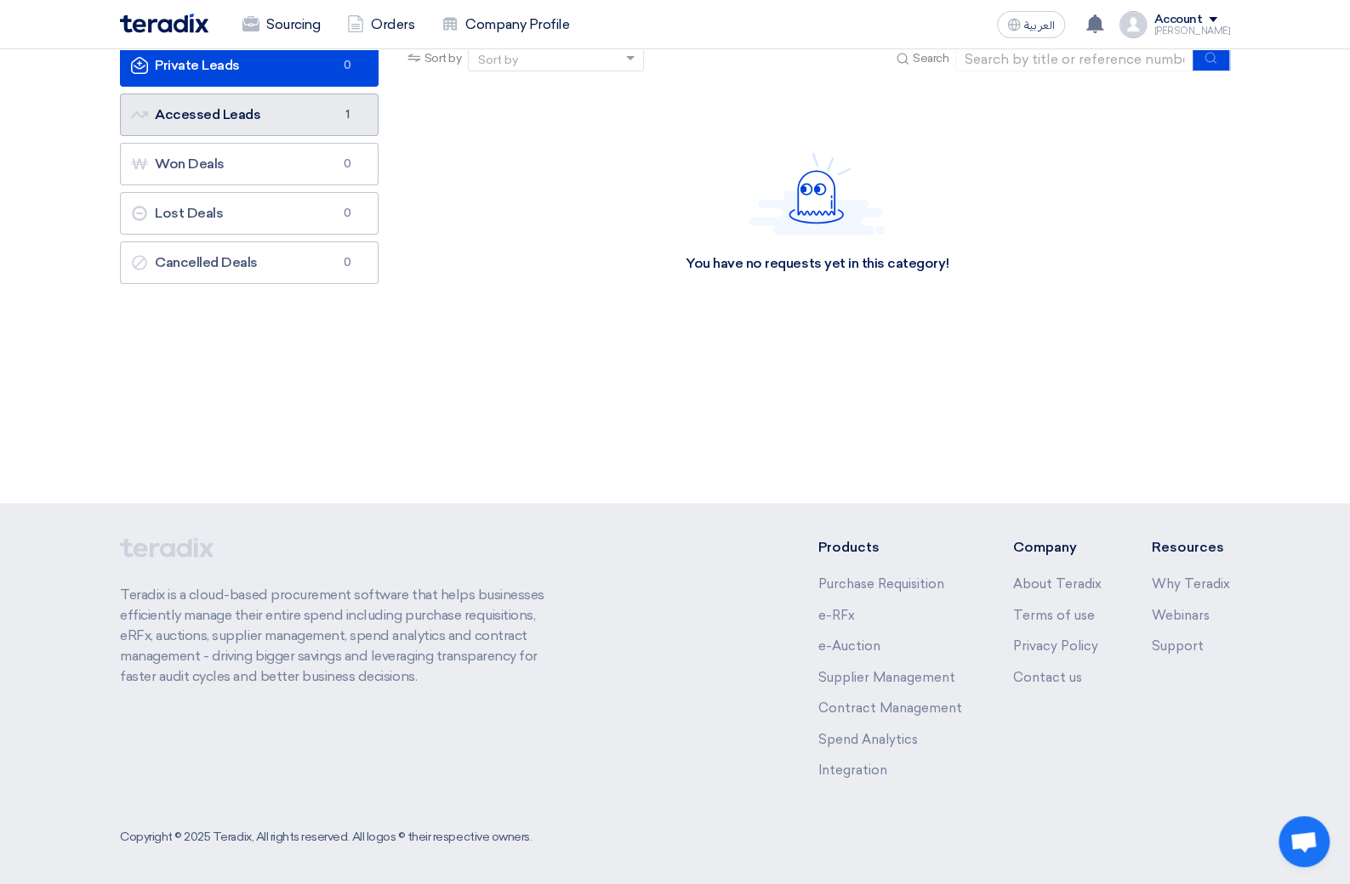
click at [257, 116] on link "Accessed Leads Accessed Leads 1" at bounding box center [249, 115] width 259 height 43
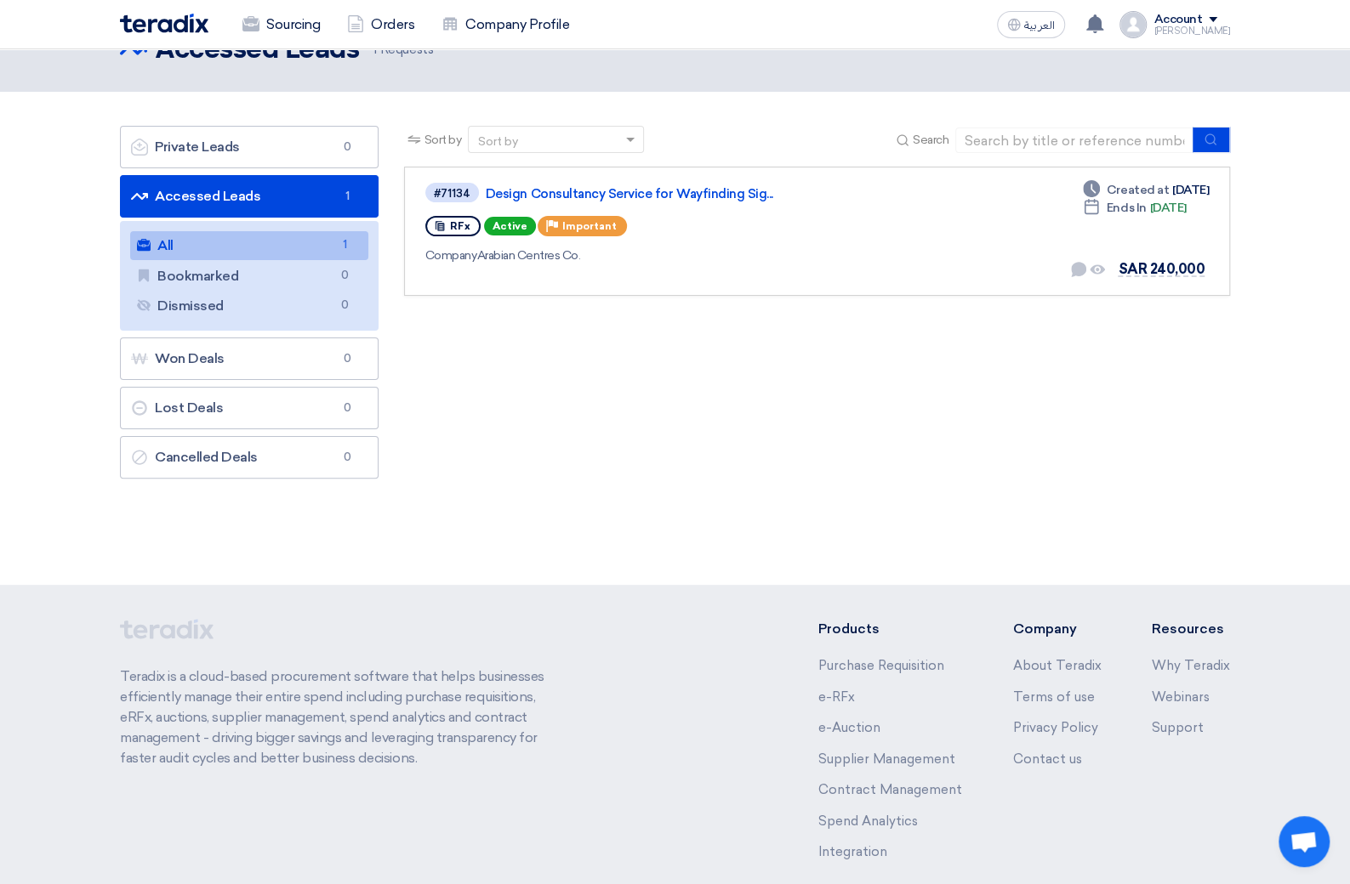
scroll to position [0, 0]
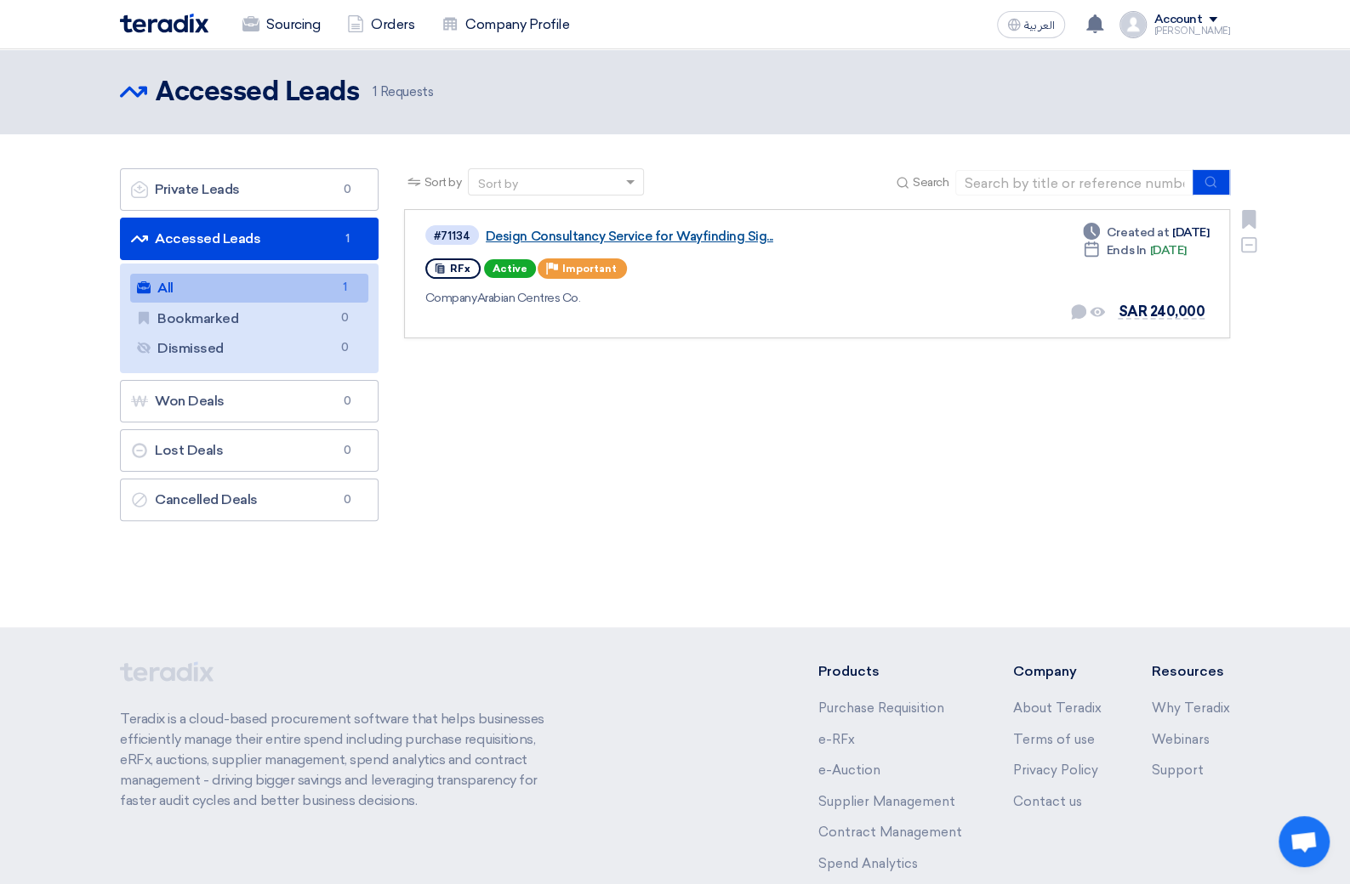
click at [701, 229] on link "Design Consultancy Service for Wayfinding Sig..." at bounding box center [698, 236] width 425 height 15
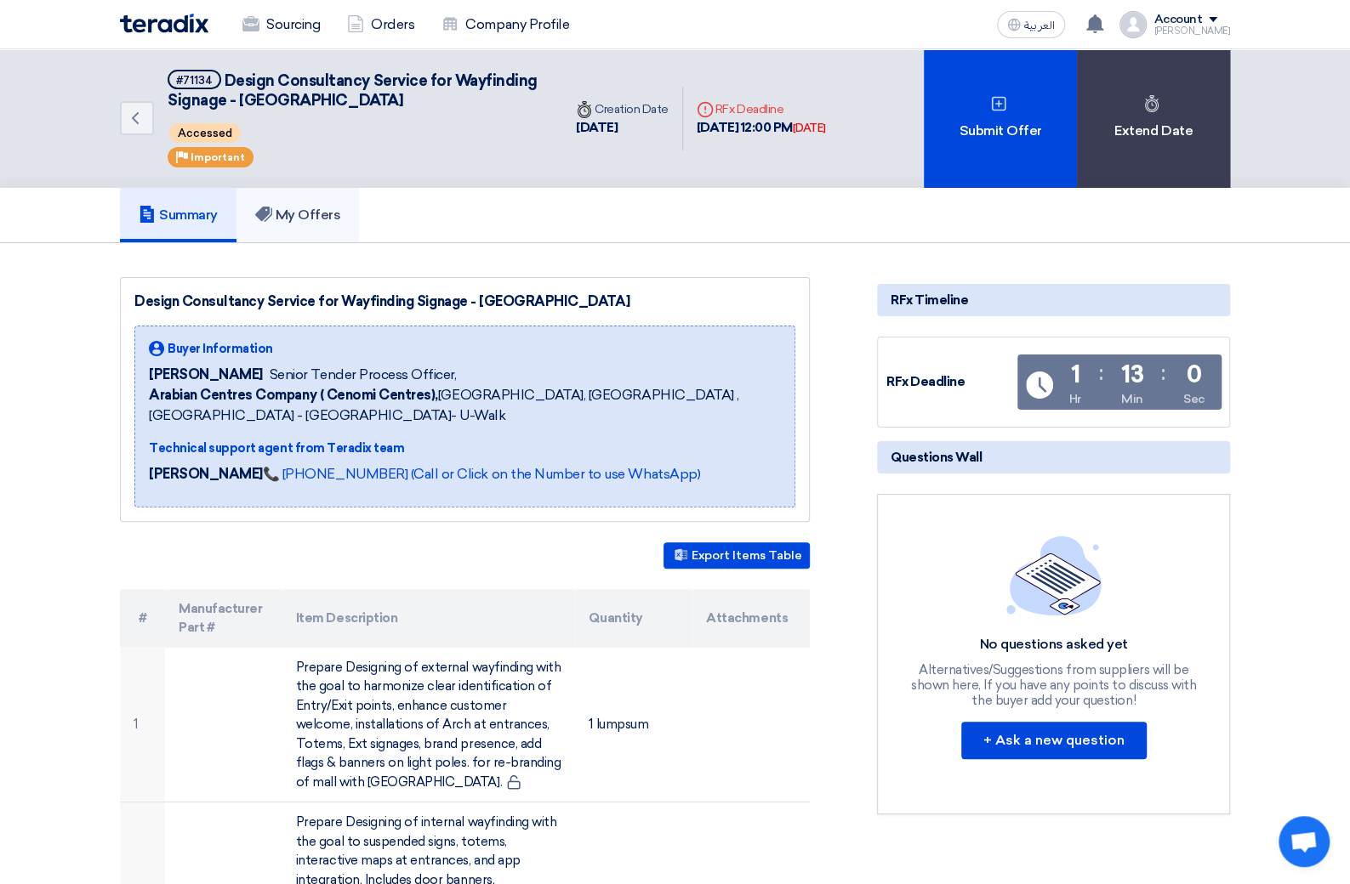
click at [304, 212] on h5 "My Offers" at bounding box center [298, 215] width 86 height 17
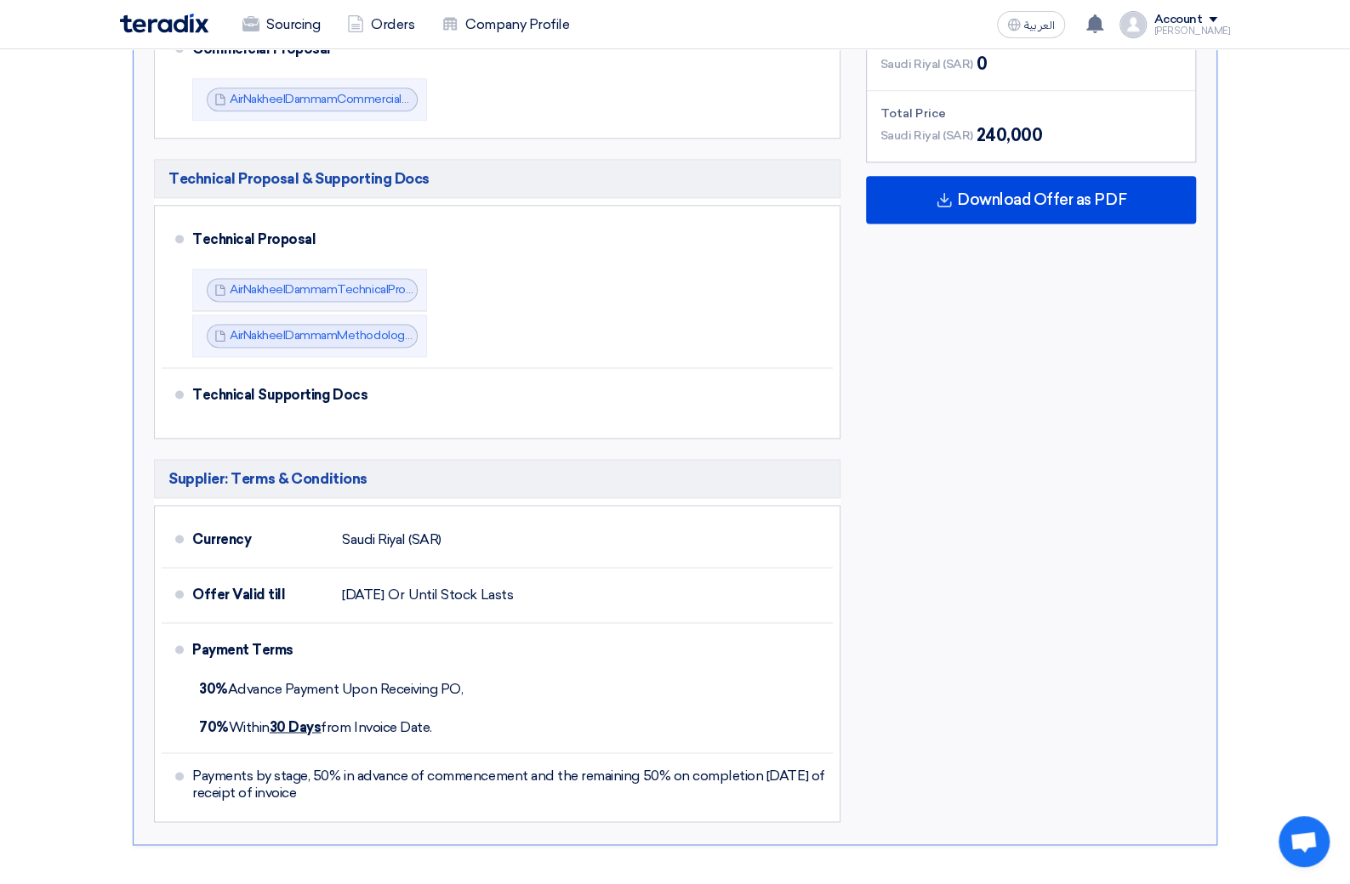
scroll to position [1662, 0]
